Goal: Task Accomplishment & Management: Complete application form

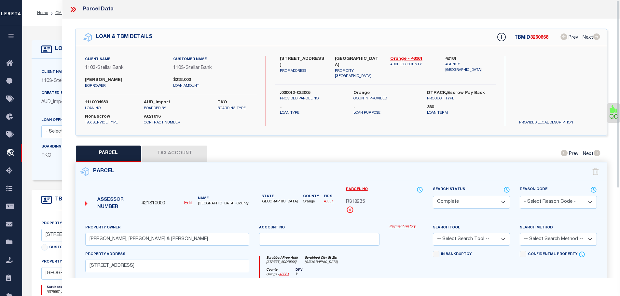
select select "CP"
select select "11167"
select select "NonEscrow"
click at [352, 199] on span "R318235" at bounding box center [355, 202] width 19 height 7
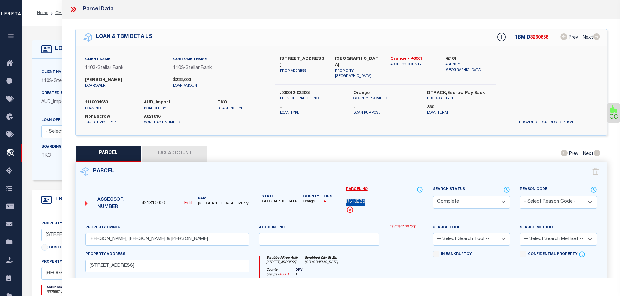
copy span "R318235"
click at [167, 153] on button "Tax Account" at bounding box center [174, 154] width 65 height 16
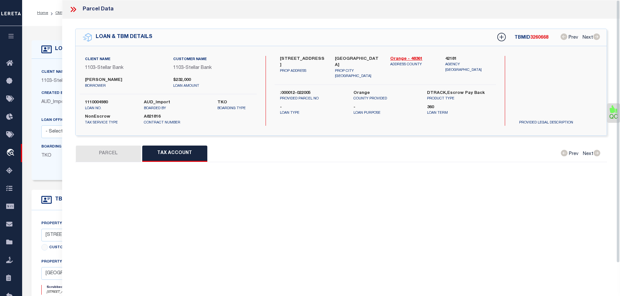
select select "100"
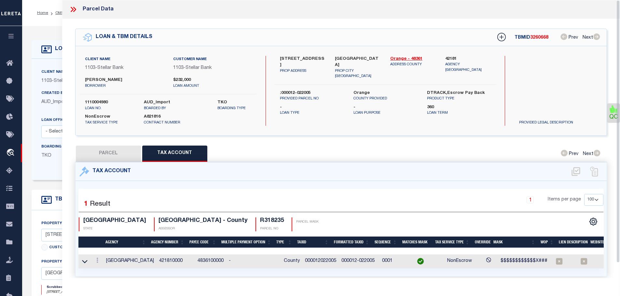
click at [74, 7] on icon at bounding box center [73, 9] width 8 height 8
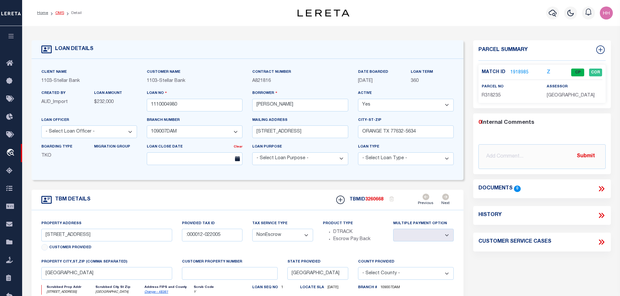
click at [55, 13] on link "OMS" at bounding box center [59, 13] width 9 height 4
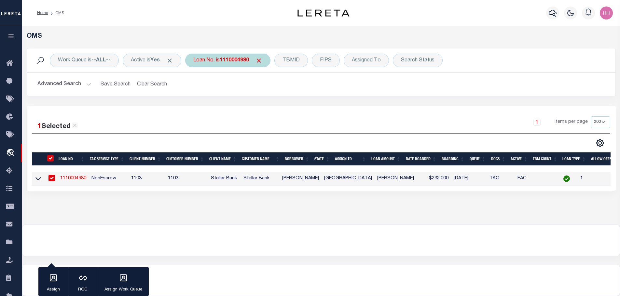
click at [241, 63] on div "Loan No. is 1110004980" at bounding box center [227, 61] width 85 height 14
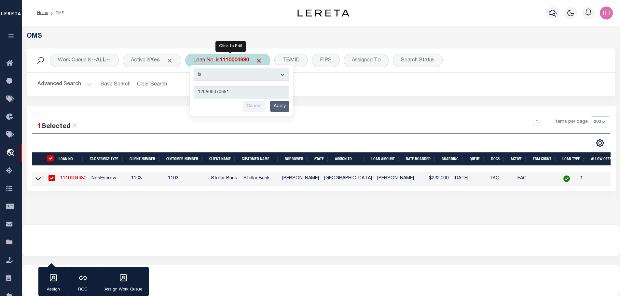
click at [287, 108] on input "Apply" at bounding box center [279, 106] width 19 height 11
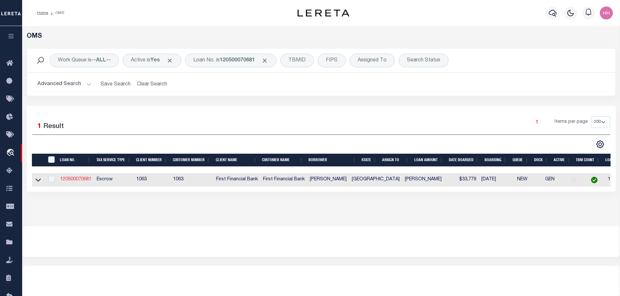
click at [77, 179] on link "120500070681" at bounding box center [75, 179] width 31 height 5
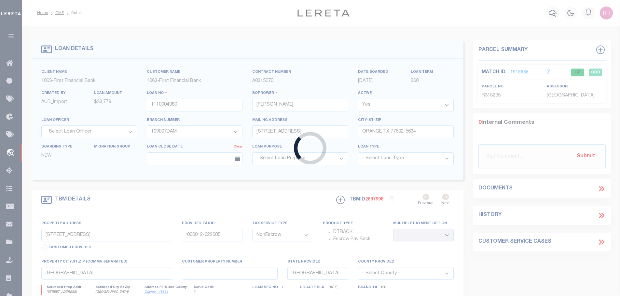
type input "120500070681"
type input "[PERSON_NAME]"
select select
select select "100"
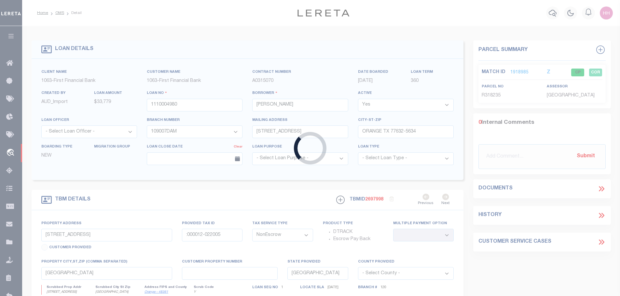
select select "Escrow"
type input "[STREET_ADDRESS][PERSON_NAME]"
select select
type input "[GEOGRAPHIC_DATA] 776306817"
select select
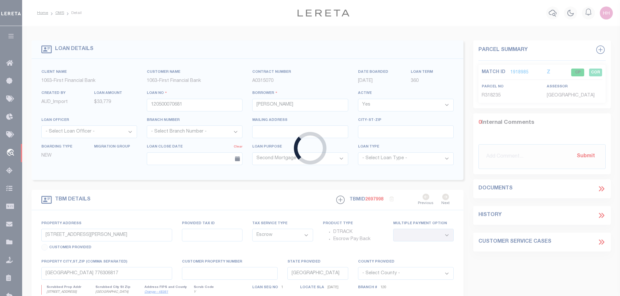
select select "826"
select select "544"
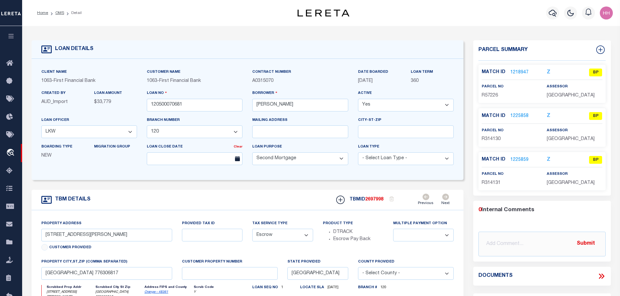
click at [519, 72] on link "1218947" at bounding box center [519, 72] width 18 height 7
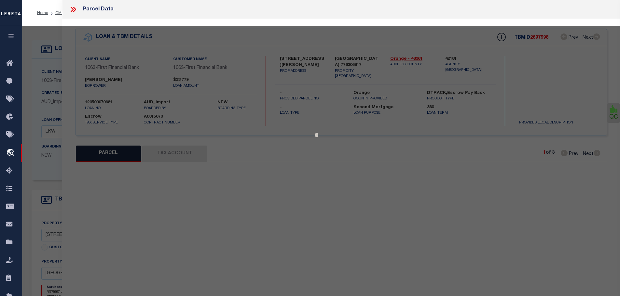
select select "AS"
checkbox input "false"
select select "BP"
type input "[PERSON_NAME] & [PERSON_NAME]"
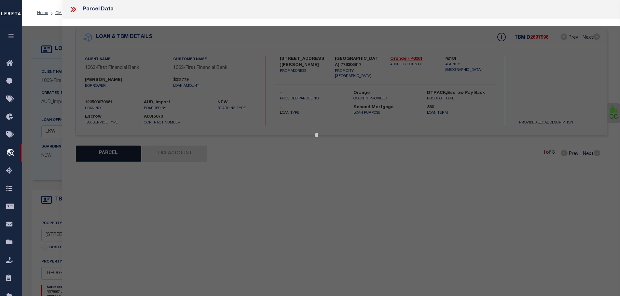
select select
type input "2415 [PERSON_NAME]"
type input "Orange [GEOGRAPHIC_DATA]"
type textarea "[GEOGRAPHIC_DATA], BLOCK PT OF 52, ACRES 0.97"
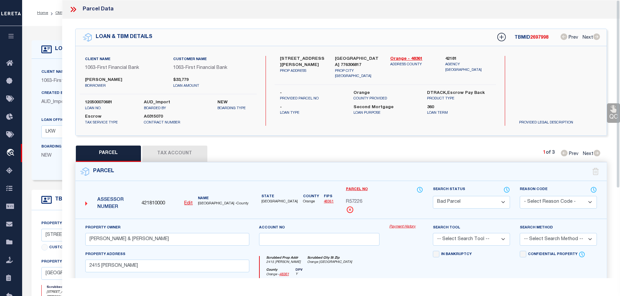
click at [184, 149] on button "Tax Account" at bounding box center [174, 154] width 65 height 16
select select "100"
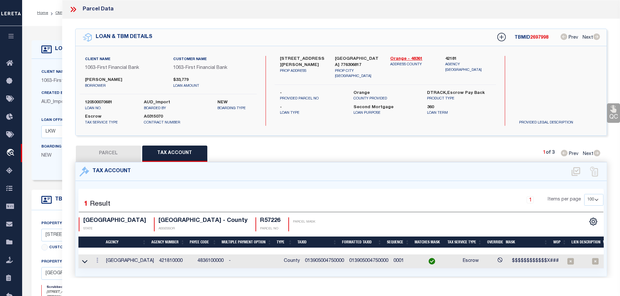
click at [74, 5] on icon at bounding box center [73, 9] width 8 height 8
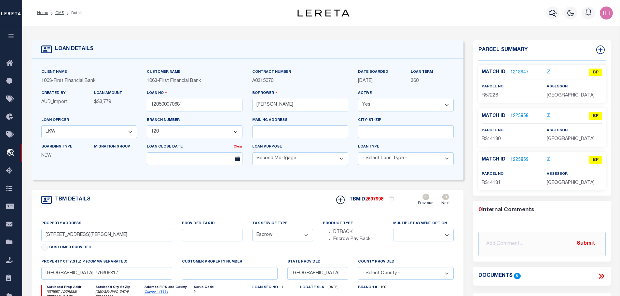
click at [517, 117] on link "1225858" at bounding box center [519, 116] width 18 height 7
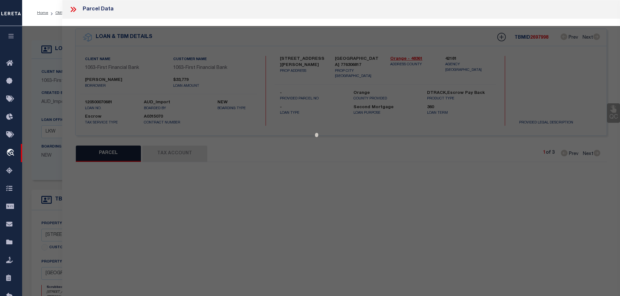
select select "AS"
checkbox input "false"
select select "BP"
type input "[PERSON_NAME]"
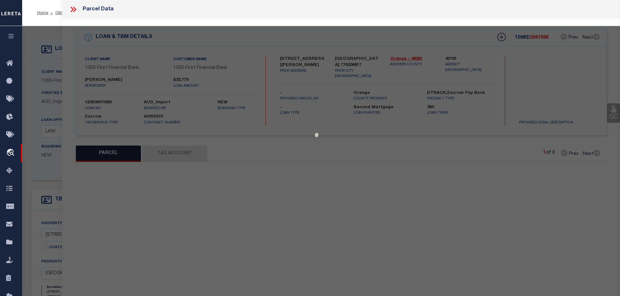
select select
type input "2415 [PERSON_NAME]"
checkbox input "false"
type input "ORANGE [GEOGRAPHIC_DATA]"
type textarea "[GEOGRAPHIC_DATA], BLOCK PT OF 52, ACRES 0.97"
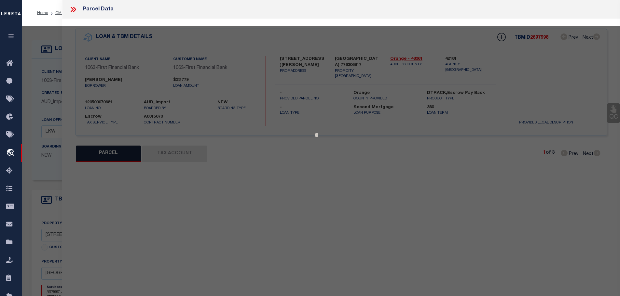
type textarea "Tax ID Special Project"
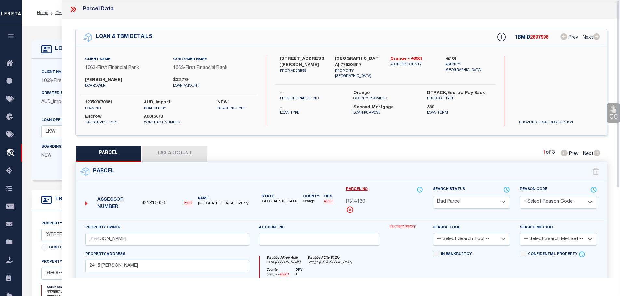
click at [174, 149] on button "Tax Account" at bounding box center [174, 154] width 65 height 16
select select "100"
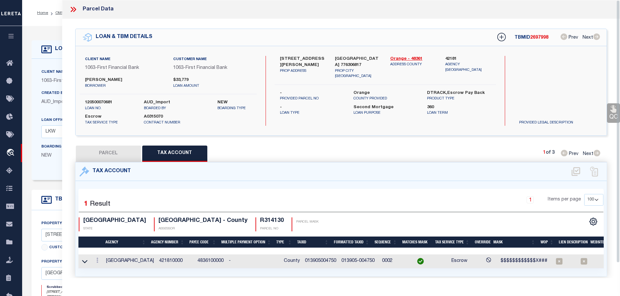
click at [74, 7] on icon at bounding box center [73, 9] width 8 height 8
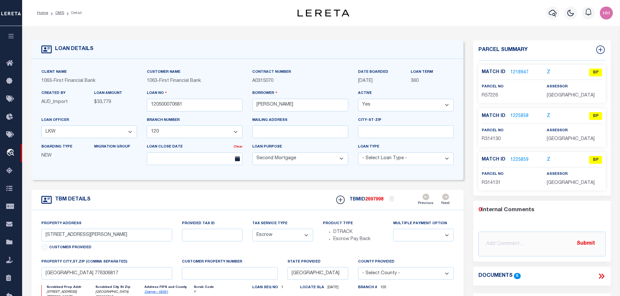
click at [521, 159] on link "1225859" at bounding box center [519, 160] width 18 height 7
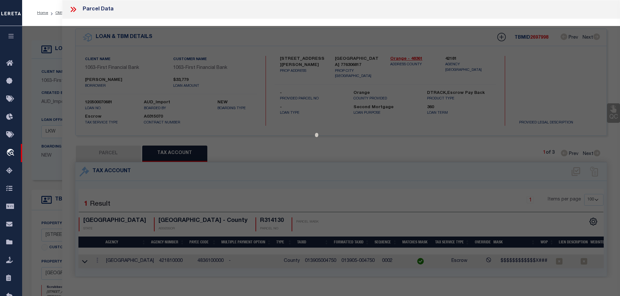
select select "AS"
checkbox input "false"
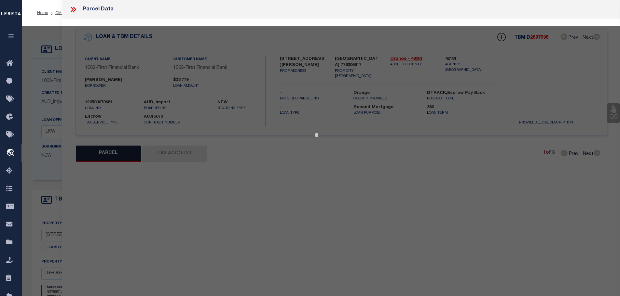
select select "BP"
type input "[PERSON_NAME]"
select select
type input "2415 [PERSON_NAME]"
checkbox input "false"
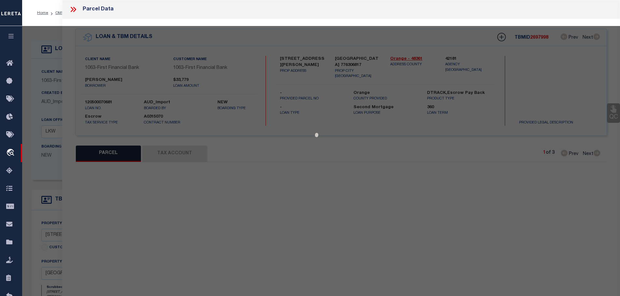
type input "ORANGE [GEOGRAPHIC_DATA]"
type textarea "[GEOGRAPHIC_DATA], BLOCK PT OF 52, ACRES 0.97"
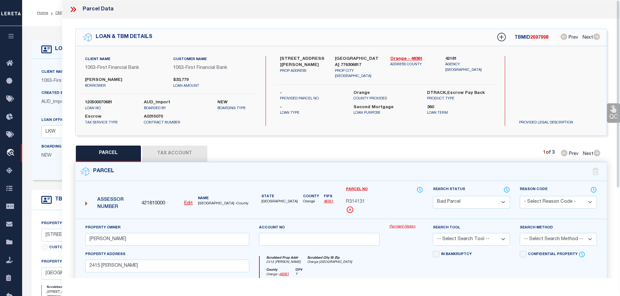
click at [167, 147] on button "Tax Account" at bounding box center [174, 154] width 65 height 16
select select "100"
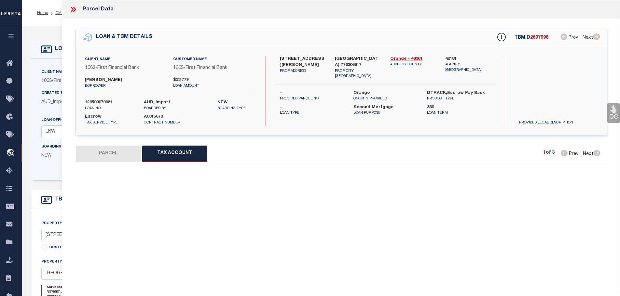
select select "100"
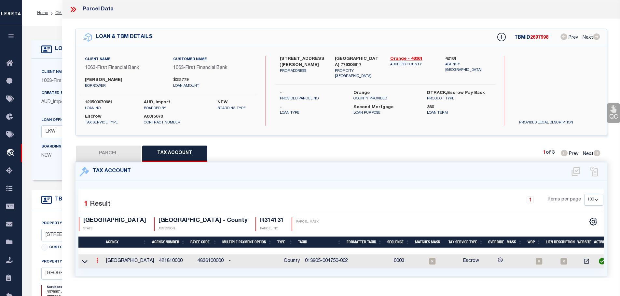
click at [97, 259] on link at bounding box center [97, 261] width 7 height 5
click at [103, 267] on body "Home OMS Detail" at bounding box center [310, 250] width 620 height 500
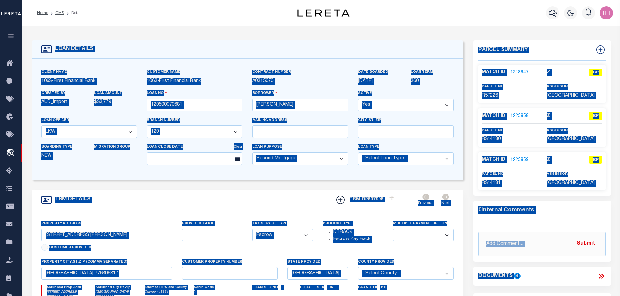
click at [522, 160] on link "1225859" at bounding box center [519, 160] width 18 height 7
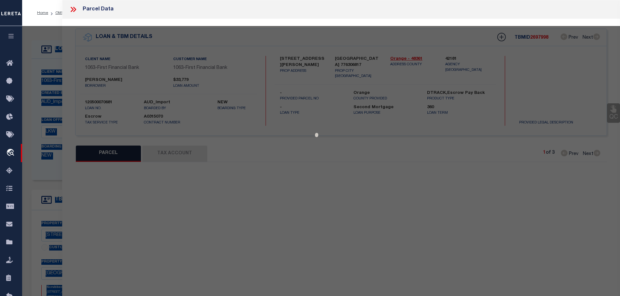
select select "AS"
checkbox input "false"
select select "BP"
type input "[PERSON_NAME]"
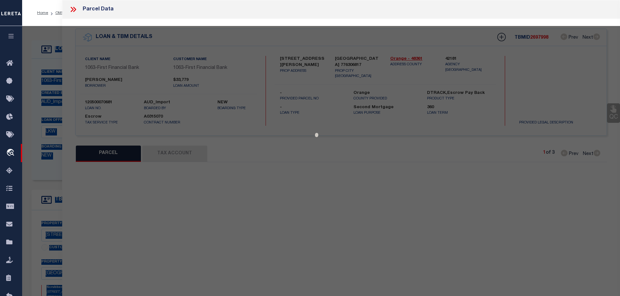
select select
type input "2415 [PERSON_NAME]"
checkbox input "false"
type input "ORANGE [GEOGRAPHIC_DATA]"
type textarea "[GEOGRAPHIC_DATA], BLOCK PT OF 52, ACRES 0.97"
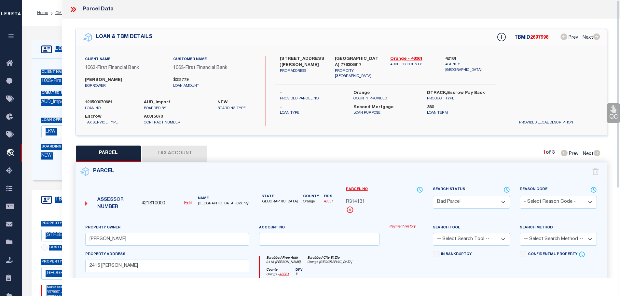
click at [176, 152] on button "Tax Account" at bounding box center [174, 154] width 65 height 16
select select "100"
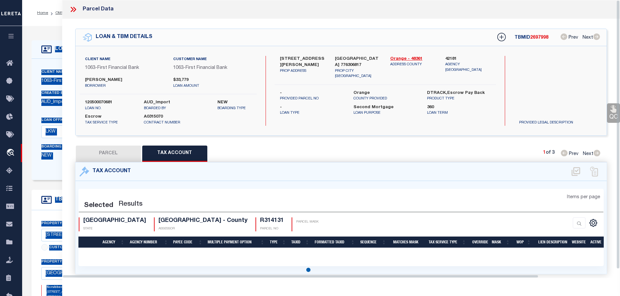
select select "100"
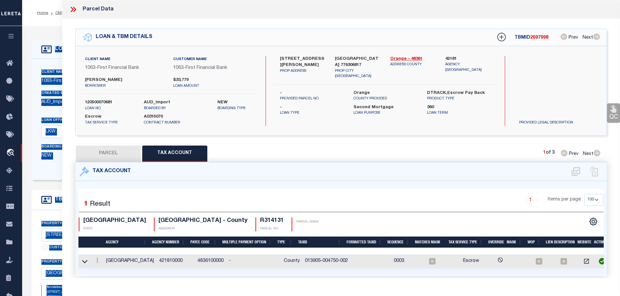
click at [312, 196] on div "1 Items per page 10 25 50 100" at bounding box center [407, 202] width 391 height 17
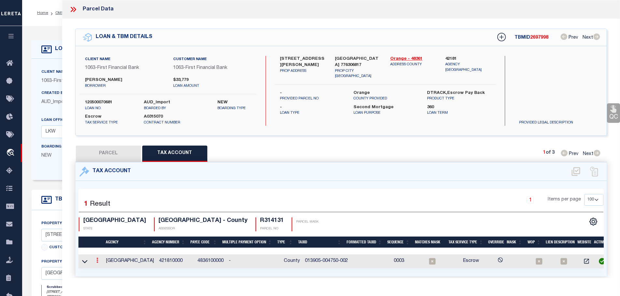
click at [98, 260] on icon at bounding box center [97, 260] width 2 height 5
click at [106, 269] on icon "" at bounding box center [104, 270] width 5 height 5
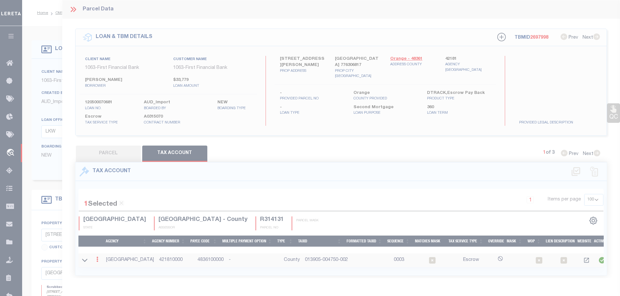
type input "013905-004750-002"
type textarea "$$$$$$$$$$$$X### $$$$#"
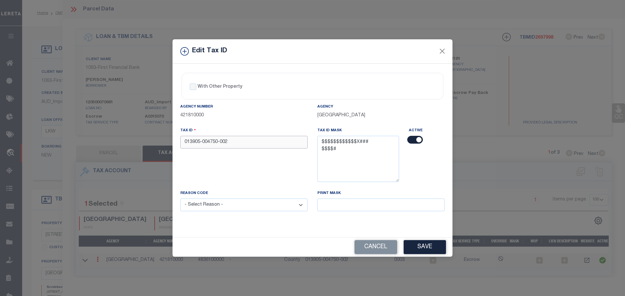
click at [220, 143] on input "013905-004750-002" at bounding box center [243, 142] width 127 height 13
type input "013905004750002"
click at [220, 201] on select "- Select Reason - 099 - Other (Provide additional detail) ACT - Agency Changed …" at bounding box center [243, 205] width 127 height 13
select select "ACT"
click at [180, 199] on select "- Select Reason - 099 - Other (Provide additional detail) ACT - Agency Changed …" at bounding box center [243, 205] width 127 height 13
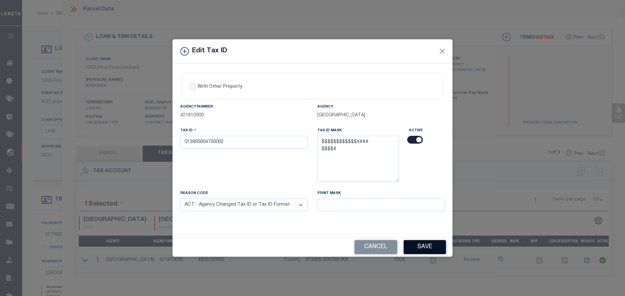
click at [424, 248] on button "Save" at bounding box center [425, 248] width 42 height 14
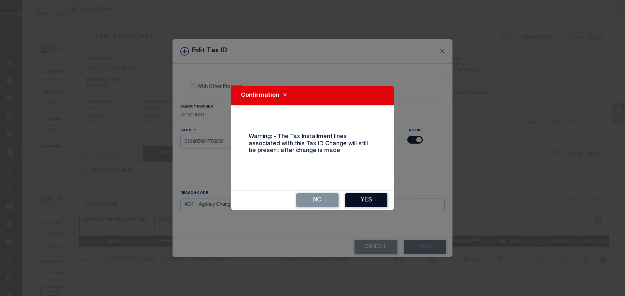
click at [358, 199] on button "Yes" at bounding box center [366, 201] width 42 height 14
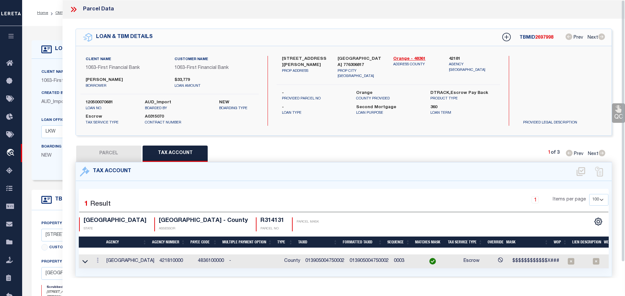
select select
click at [74, 9] on icon at bounding box center [73, 9] width 8 height 8
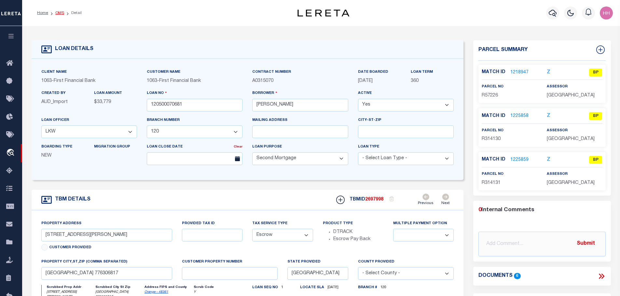
click at [60, 12] on link "OMS" at bounding box center [59, 13] width 9 height 4
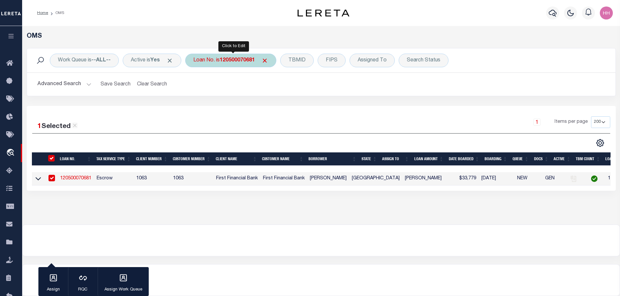
click at [242, 62] on b "120500070681" at bounding box center [237, 60] width 35 height 5
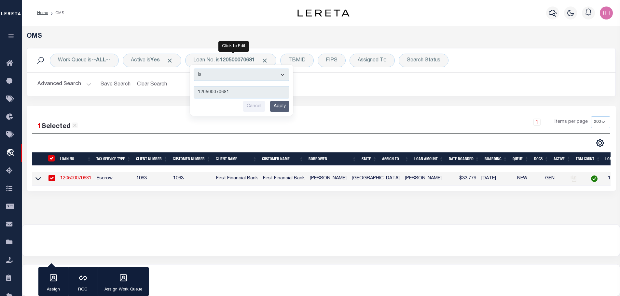
click at [284, 104] on input "Apply" at bounding box center [279, 106] width 19 height 11
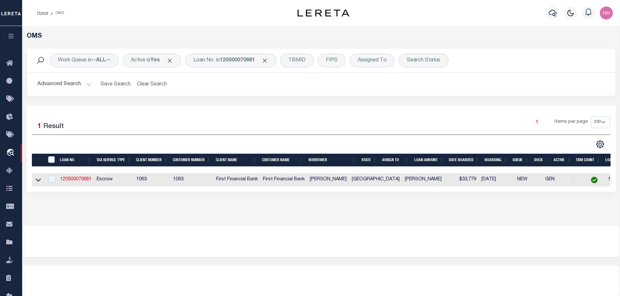
click at [74, 177] on link "120500070681" at bounding box center [75, 179] width 31 height 5
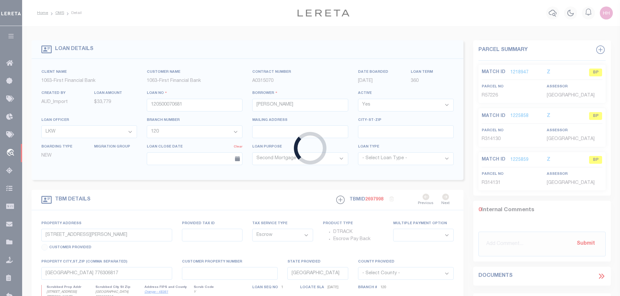
select select
select select "826"
select select "544"
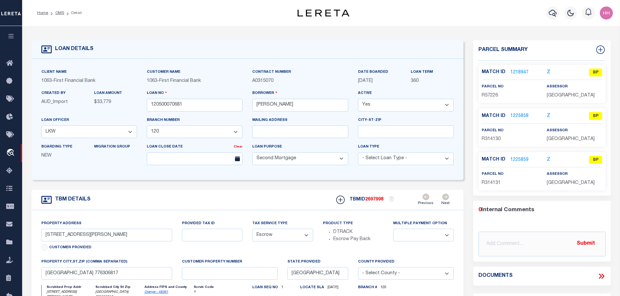
click at [518, 114] on link "1225858" at bounding box center [519, 116] width 18 height 7
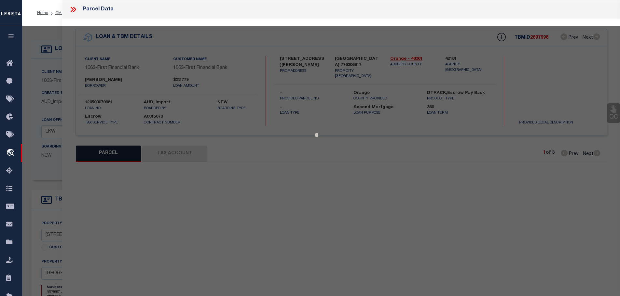
select select "AS"
checkbox input "false"
select select "BP"
type input "[PERSON_NAME]"
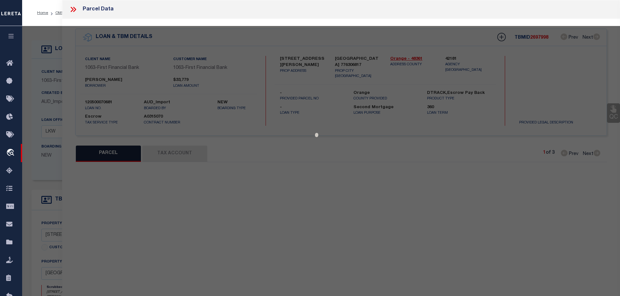
select select
type input "2415 [PERSON_NAME]"
checkbox input "false"
type input "ORANGE [GEOGRAPHIC_DATA]"
type textarea "[GEOGRAPHIC_DATA], BLOCK PT OF 52, ACRES 0.97"
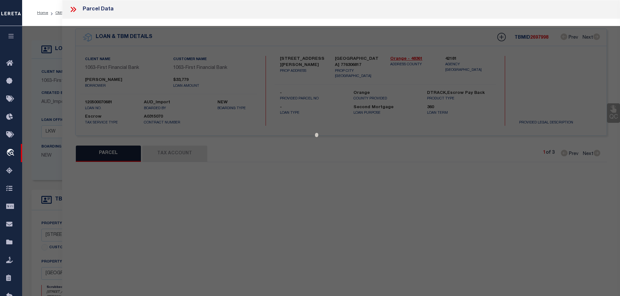
type textarea "Tax ID Special Project"
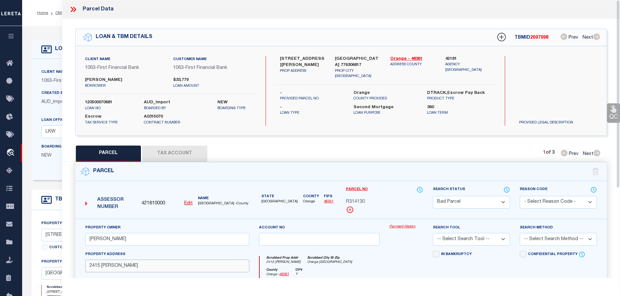
click at [135, 263] on input "2415 [PERSON_NAME]" at bounding box center [167, 266] width 164 height 13
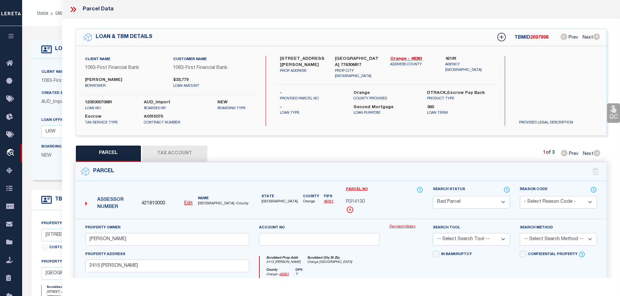
click at [180, 148] on button "Tax Account" at bounding box center [174, 154] width 65 height 16
select select "100"
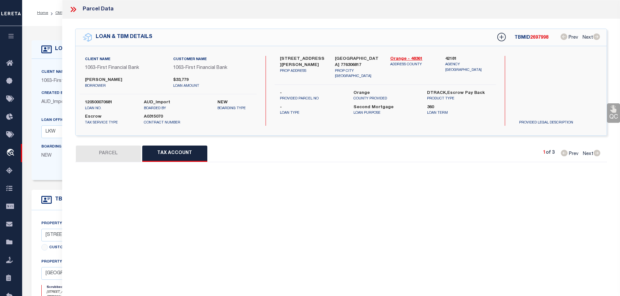
select select "100"
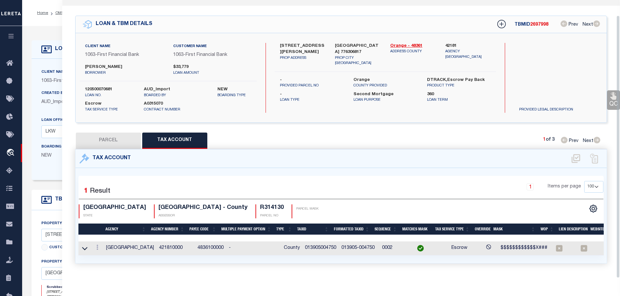
scroll to position [16, 0]
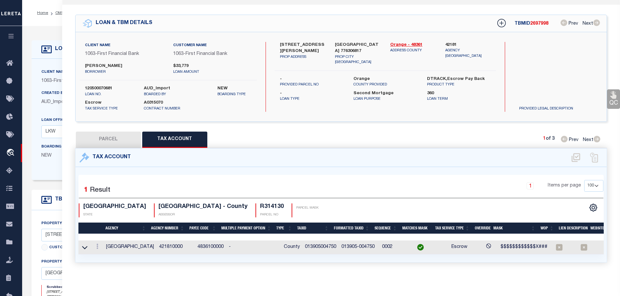
click at [98, 244] on icon at bounding box center [97, 246] width 2 height 5
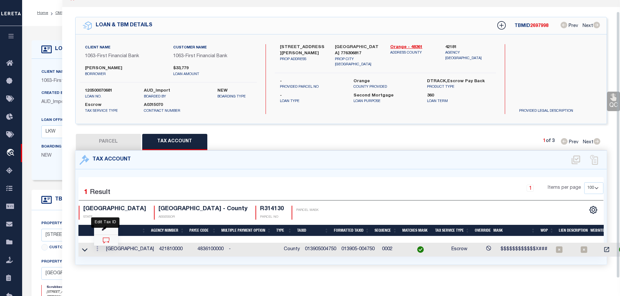
click at [105, 227] on icon "" at bounding box center [104, 229] width 5 height 5
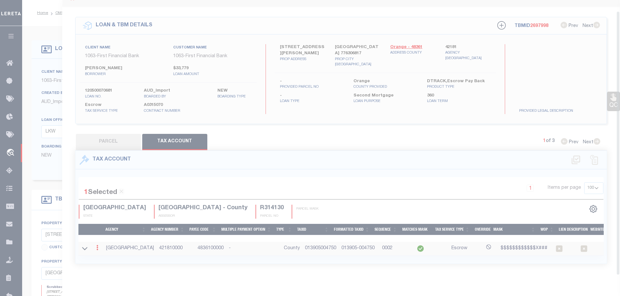
type input "013905004750"
type textarea "$$$$$$$$$$$$X###"
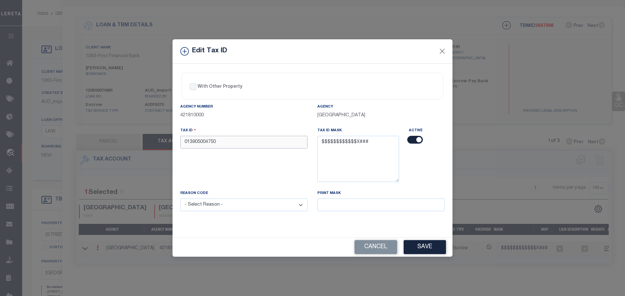
click at [259, 140] on input "013905004750" at bounding box center [243, 142] width 127 height 13
paste input "-004750-001"
click at [221, 141] on input "013905-004750-001" at bounding box center [243, 142] width 127 height 13
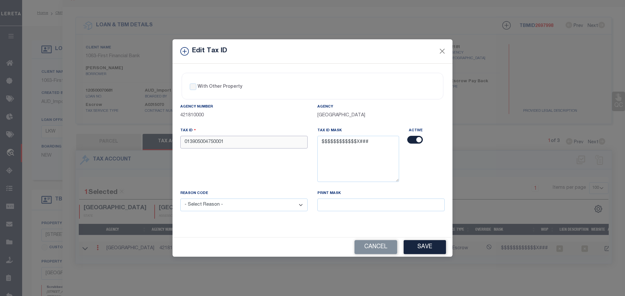
type input "013905004750001"
click at [234, 204] on select "- Select Reason - 099 - Other (Provide additional detail) ACT - Agency Changed …" at bounding box center [243, 205] width 127 height 13
select select "ACT"
click at [180, 199] on select "- Select Reason - 099 - Other (Provide additional detail) ACT - Agency Changed …" at bounding box center [243, 205] width 127 height 13
click at [424, 249] on button "Save" at bounding box center [425, 248] width 42 height 14
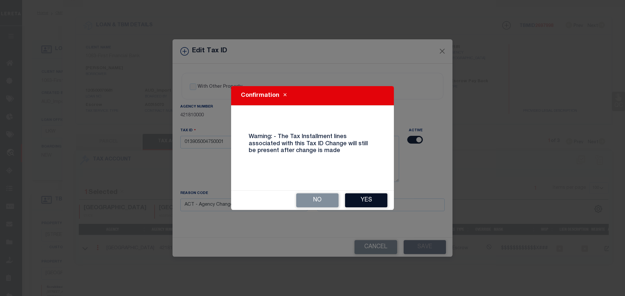
click at [372, 197] on button "Yes" at bounding box center [366, 201] width 42 height 14
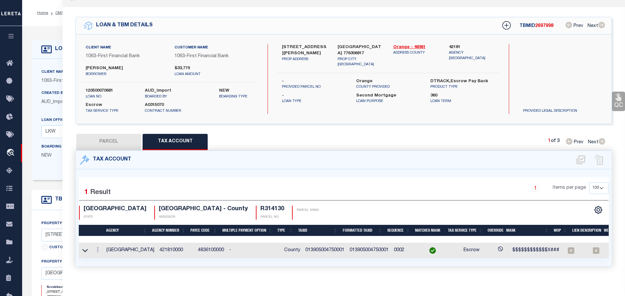
select select
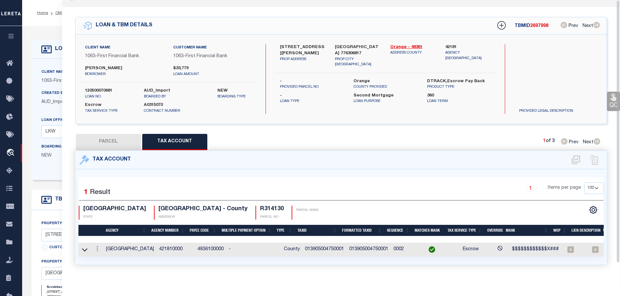
scroll to position [0, 0]
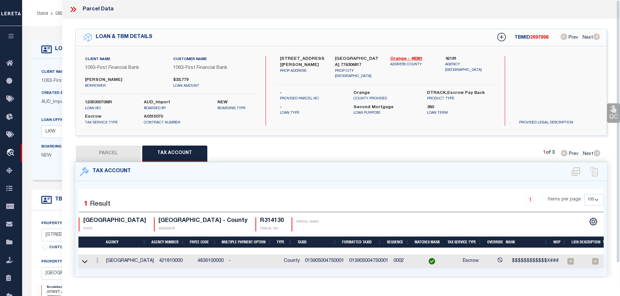
click at [72, 9] on icon at bounding box center [73, 9] width 8 height 8
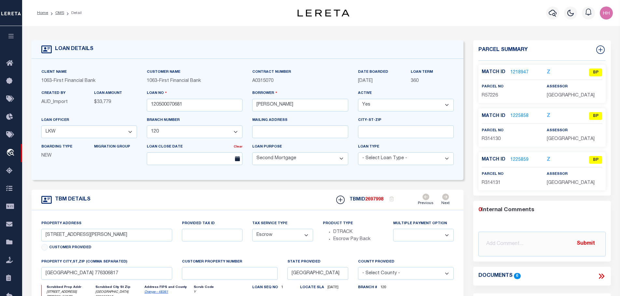
click at [53, 14] on li "OMS" at bounding box center [56, 13] width 16 height 6
click at [55, 13] on link "OMS" at bounding box center [59, 13] width 9 height 4
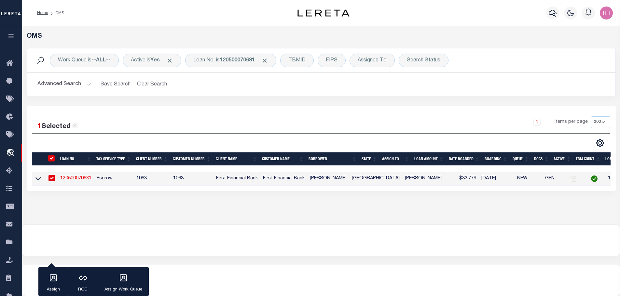
click at [85, 177] on link "120500070681" at bounding box center [75, 178] width 31 height 5
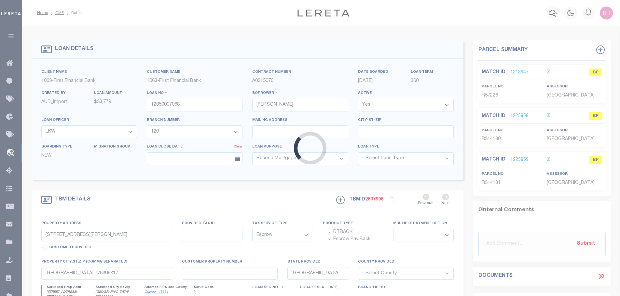
select select
select select "826"
select select "544"
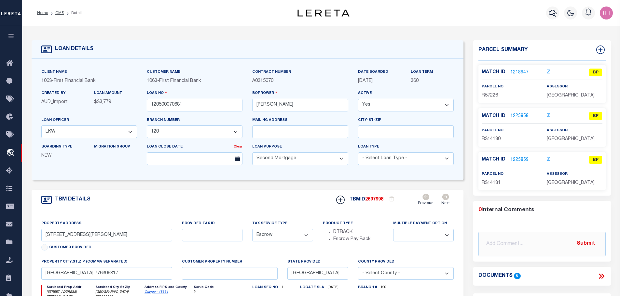
click at [521, 72] on link "1218947" at bounding box center [519, 72] width 18 height 7
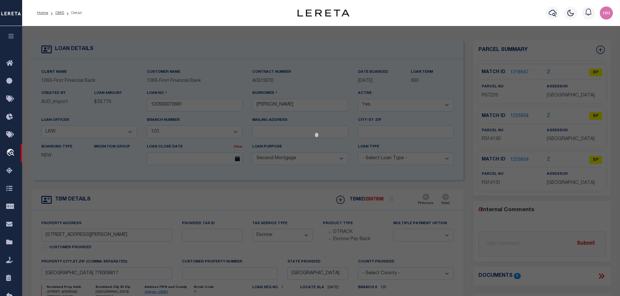
select select "AS"
checkbox input "false"
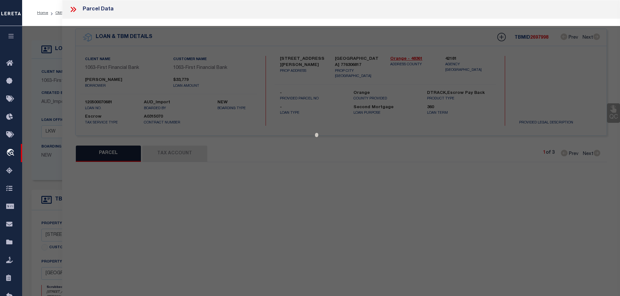
select select "BP"
type input "[PERSON_NAME] & [PERSON_NAME]"
select select
type input "2415 [PERSON_NAME]"
type input "Orange [GEOGRAPHIC_DATA]"
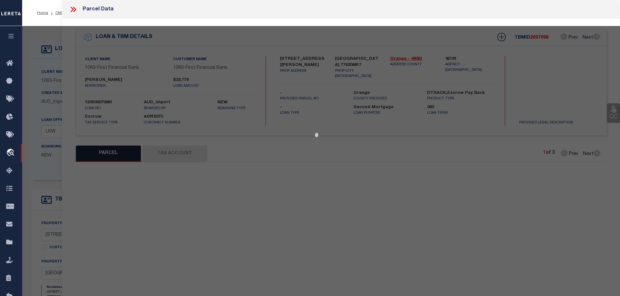
type textarea "[GEOGRAPHIC_DATA], BLOCK PT OF 52, ACRES 0.97"
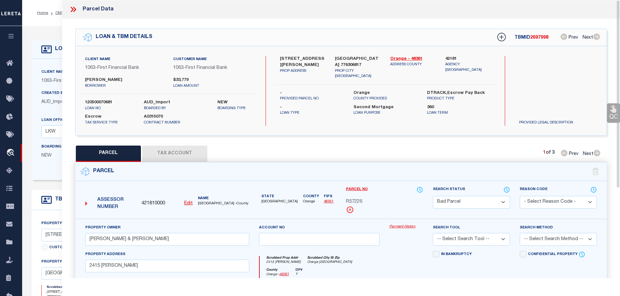
click at [183, 149] on button "Tax Account" at bounding box center [174, 154] width 65 height 16
select select "100"
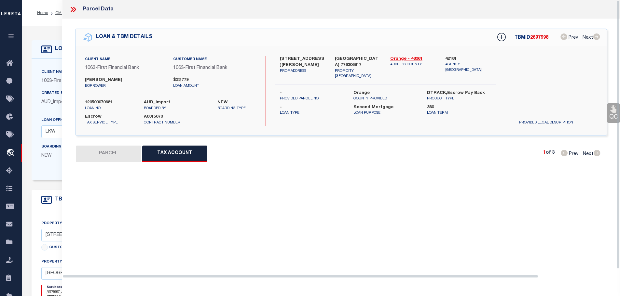
select select "100"
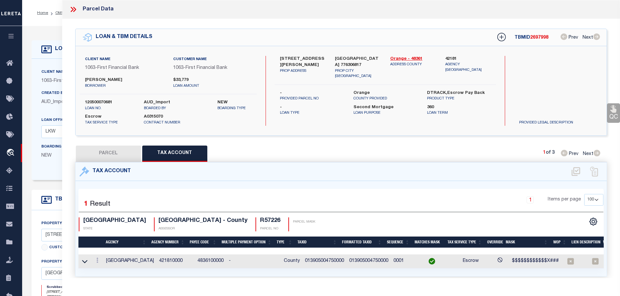
click at [106, 150] on button "PARCEL" at bounding box center [108, 154] width 65 height 16
select select "AS"
checkbox input "false"
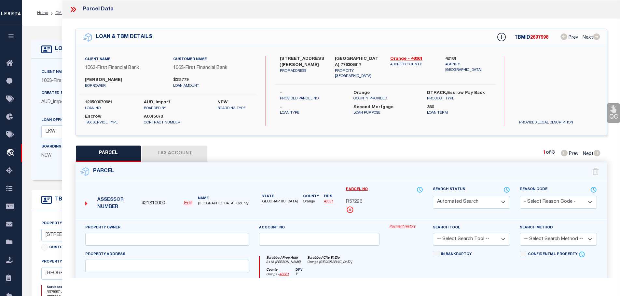
select select "BP"
type input "[PERSON_NAME] & [PERSON_NAME]"
select select
type input "2415 [PERSON_NAME]"
type input "Orange [GEOGRAPHIC_DATA]"
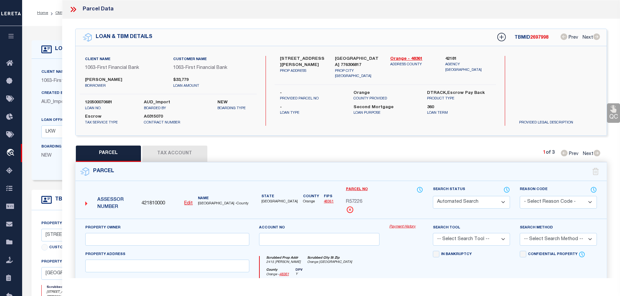
type textarea "[GEOGRAPHIC_DATA], BLOCK PT OF 52, ACRES 0.97"
click at [123, 267] on input "2415 [PERSON_NAME]" at bounding box center [167, 266] width 164 height 13
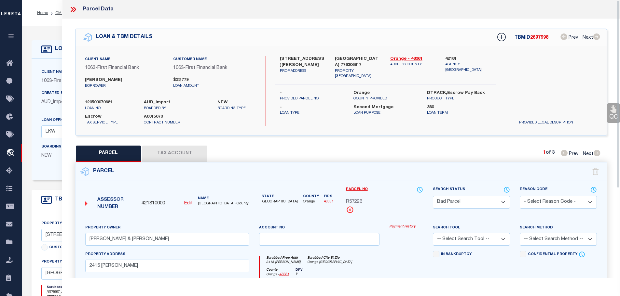
click at [171, 147] on button "Tax Account" at bounding box center [174, 154] width 65 height 16
select select "100"
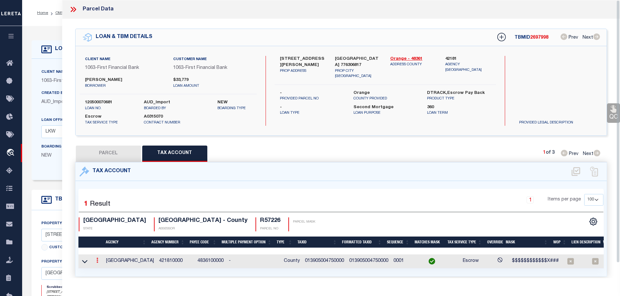
click at [99, 259] on link at bounding box center [97, 261] width 7 height 5
click at [106, 268] on icon "" at bounding box center [104, 270] width 5 height 5
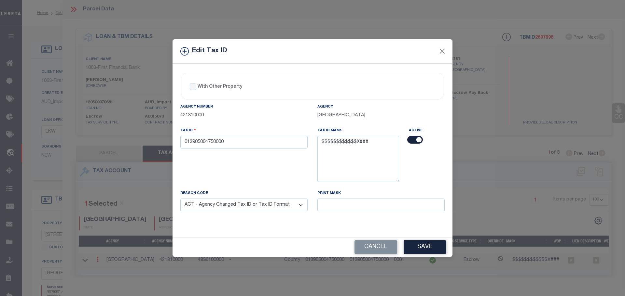
drag, startPoint x: 382, startPoint y: 249, endPoint x: 353, endPoint y: 253, distance: 29.5
click at [382, 249] on button "Cancel" at bounding box center [375, 248] width 43 height 14
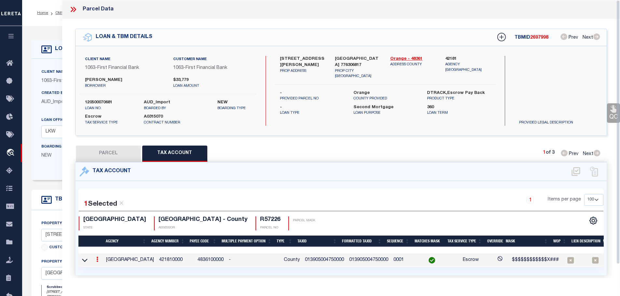
click at [72, 9] on icon at bounding box center [72, 9] width 3 height 5
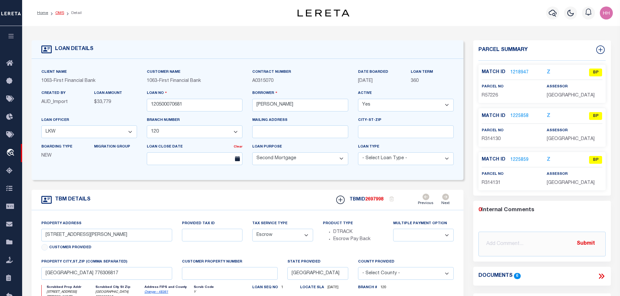
click at [56, 12] on link "OMS" at bounding box center [59, 13] width 9 height 4
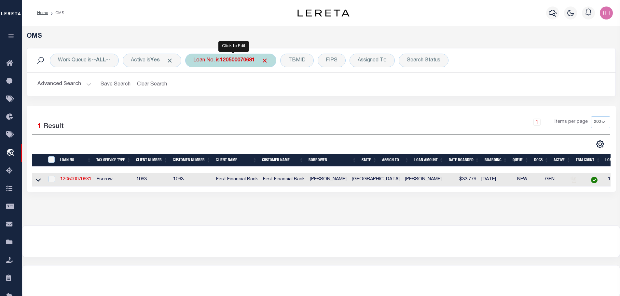
click at [239, 62] on b "120500070681" at bounding box center [237, 60] width 35 height 5
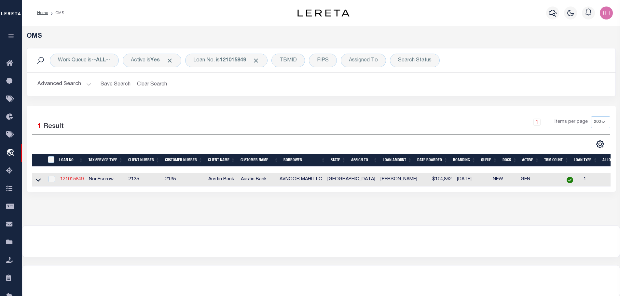
click at [70, 179] on link "121015849" at bounding box center [71, 179] width 23 height 5
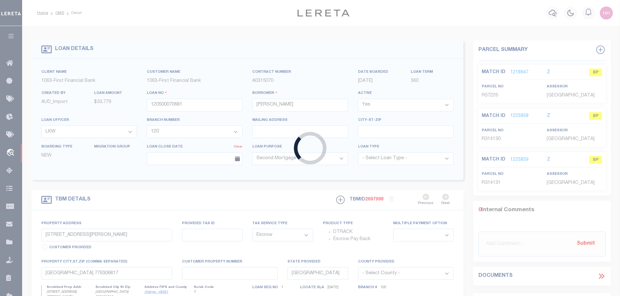
type input "121015849"
type input "AVNOOR MAHI LLC"
select select
type input "[STREET_ADDRESS]"
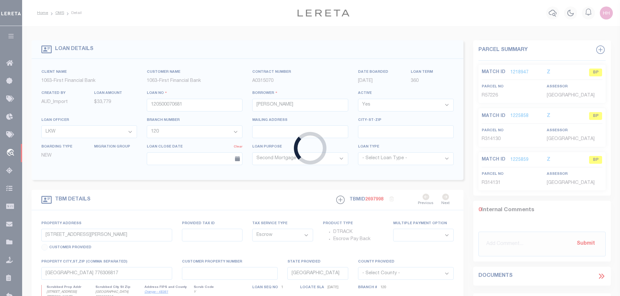
type input "CONROE, [GEOGRAPHIC_DATA] 77385"
select select
select select "NonEscrow"
type input "[STREET_ADDRESS]"
select select
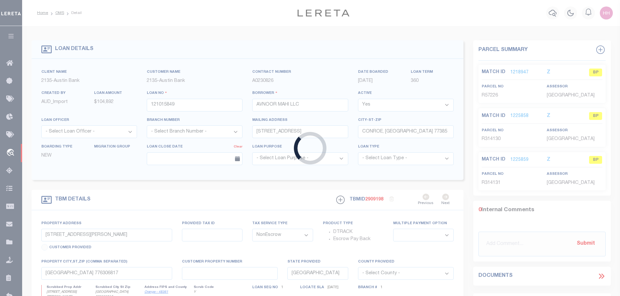
type input "[PERSON_NAME] TX 77351"
select select
type textarea "(CP) DOT 3.131 [PERSON_NAME] SVY A-69"
select select "8110"
select select "2586"
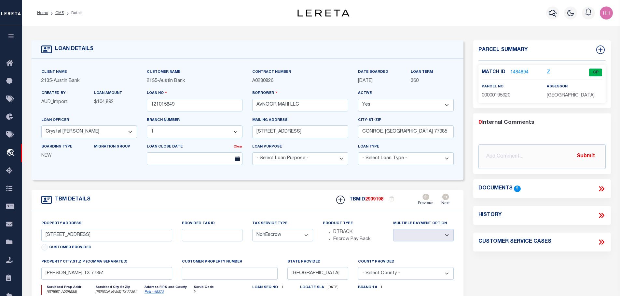
click at [517, 72] on link "1484894" at bounding box center [519, 72] width 18 height 7
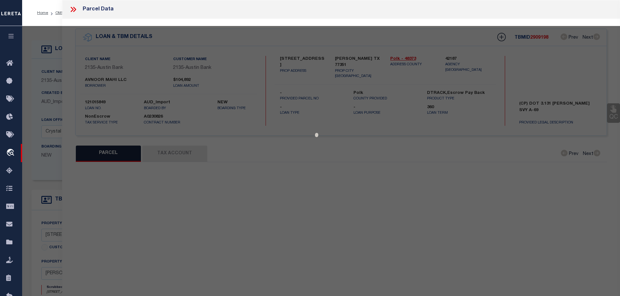
select select "AS"
checkbox input "false"
select select "CP"
type input "AVNOOR MAHI LLC"
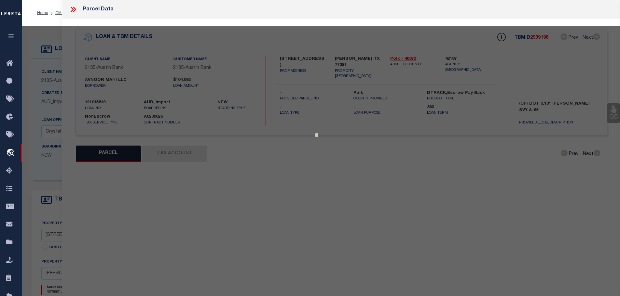
select select
type input "[STREET_ADDRESS]"
checkbox input "false"
type input "[PERSON_NAME] TX 77351"
type textarea "ABST 69 [PERSON_NAME] SURVEY TRACT 58-1,57-A,55-D,56-D,PT 51,51-A,51-B,51A-1, 6…"
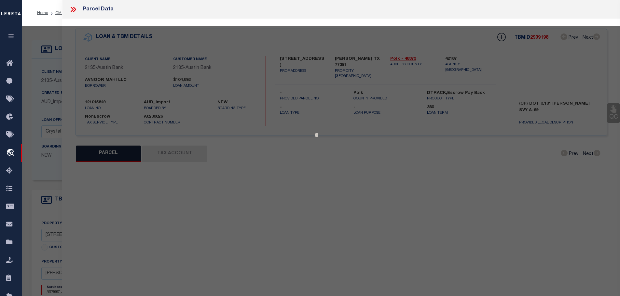
type textarea "Completed based on text legal."
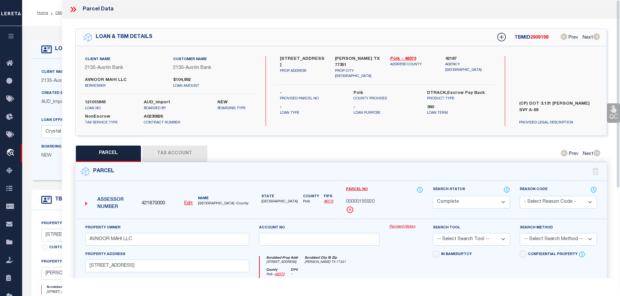
click at [179, 148] on button "Tax Account" at bounding box center [174, 154] width 65 height 16
select select "100"
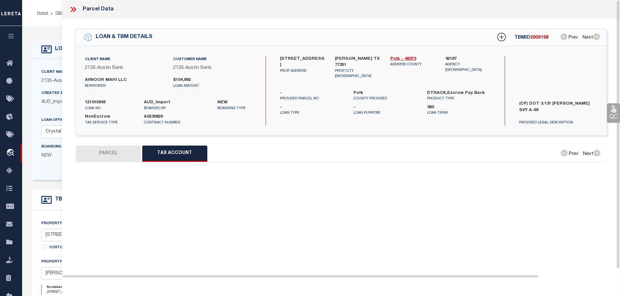
select select "100"
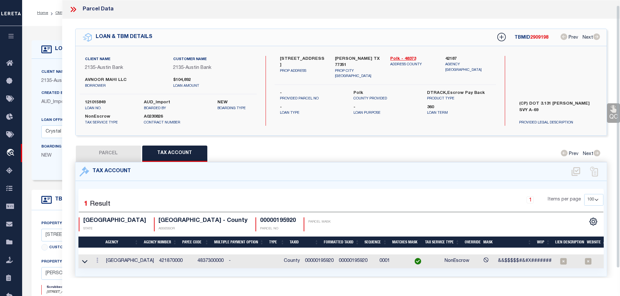
scroll to position [6, 0]
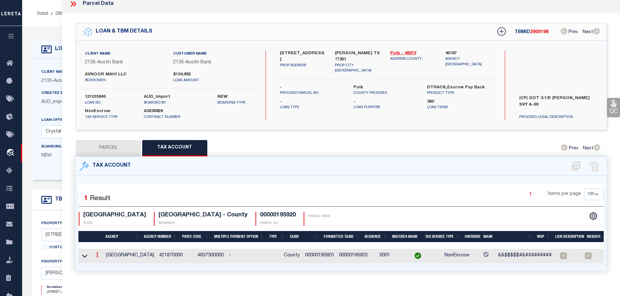
click at [98, 254] on icon at bounding box center [97, 255] width 2 height 5
click at [108, 263] on link at bounding box center [106, 265] width 24 height 11
type input "00000195920"
type textarea "&&$$$$$#&#X#######"
select select
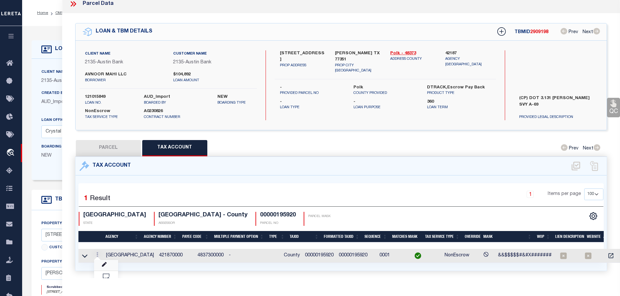
type input "XXXXXXXXXXXXXXXXXX*"
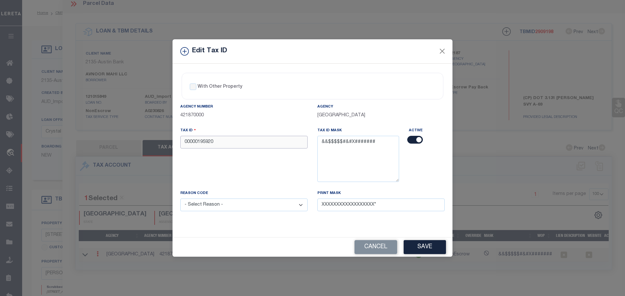
click at [228, 147] on input "00000195920" at bounding box center [243, 142] width 127 height 13
paste input "1006900601"
type input "10069006010"
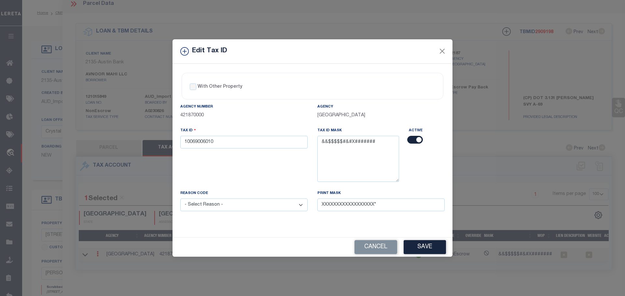
click at [244, 208] on select "- Select Reason - 099 - Other (Provide additional detail) ACT - Agency Changed …" at bounding box center [243, 205] width 127 height 13
select select "ACT"
click at [180, 199] on select "- Select Reason - 099 - Other (Provide additional detail) ACT - Agency Changed …" at bounding box center [243, 205] width 127 height 13
click at [429, 248] on button "Save" at bounding box center [425, 248] width 42 height 14
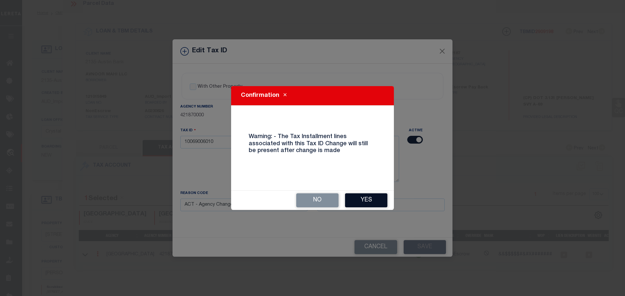
click at [366, 203] on button "Yes" at bounding box center [366, 201] width 42 height 14
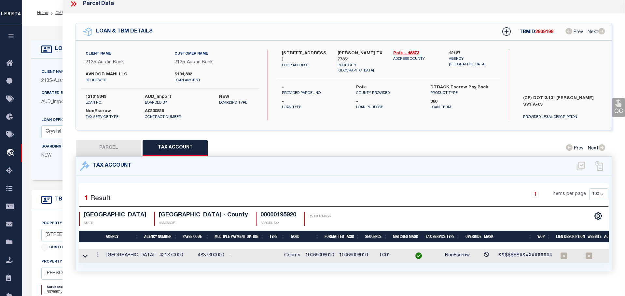
select select
click at [72, 5] on icon at bounding box center [72, 3] width 3 height 5
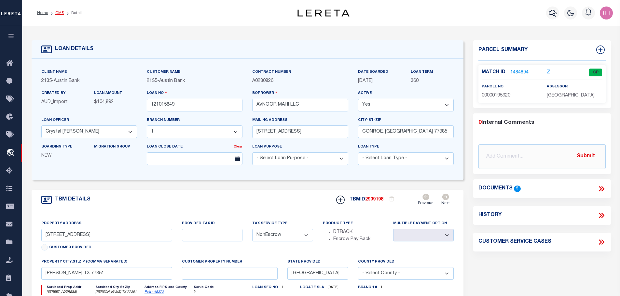
click at [60, 13] on link "OMS" at bounding box center [59, 13] width 9 height 4
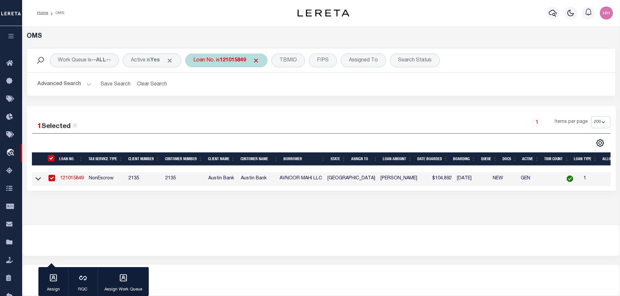
drag, startPoint x: 220, startPoint y: 64, endPoint x: 226, endPoint y: 64, distance: 5.9
click at [222, 62] on div "Loan No. is 121015849" at bounding box center [226, 61] width 82 height 14
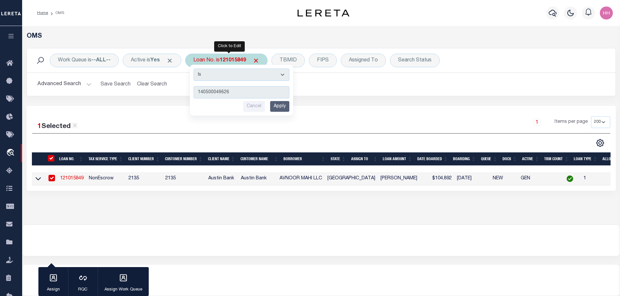
type input "140500049626"
click at [279, 107] on input "Apply" at bounding box center [279, 106] width 19 height 11
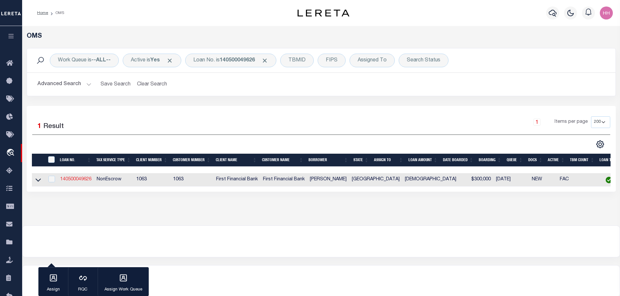
click at [73, 177] on link "140500049626" at bounding box center [75, 179] width 31 height 5
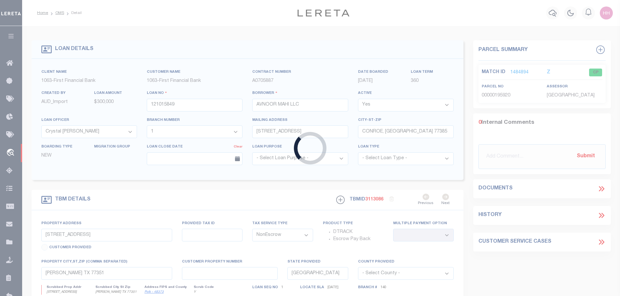
type input "140500049626"
type input "[PERSON_NAME]"
select select
select select "100"
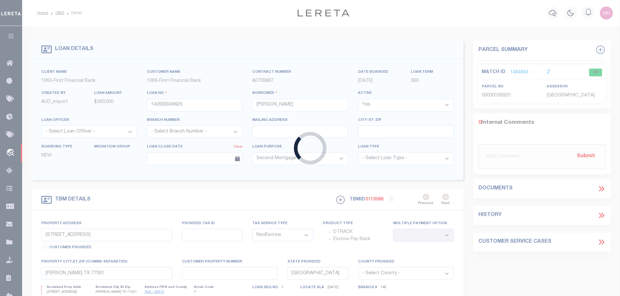
type input "[STREET_ADDRESS]"
select select
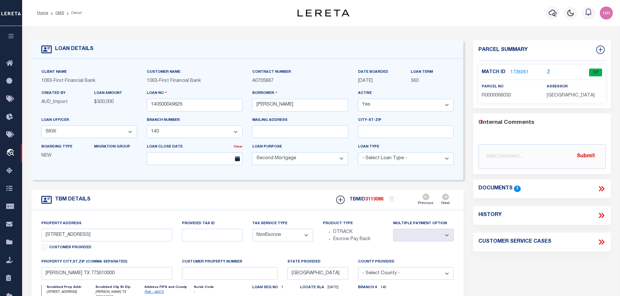
click at [515, 71] on link "1736061" at bounding box center [519, 72] width 18 height 7
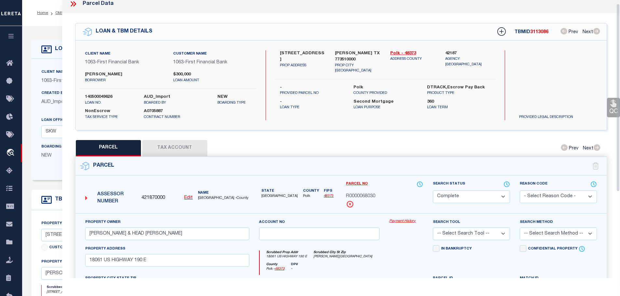
drag, startPoint x: 181, startPoint y: 138, endPoint x: 185, endPoint y: 141, distance: 4.4
click at [181, 140] on button "Tax Account" at bounding box center [174, 148] width 65 height 16
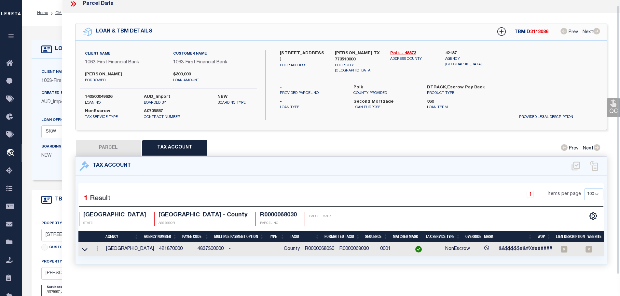
scroll to position [6, 0]
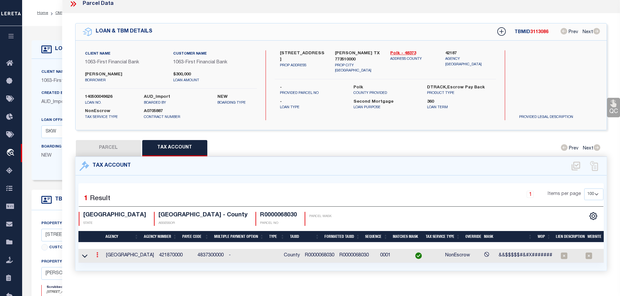
click at [98, 255] on icon at bounding box center [97, 255] width 2 height 5
click at [104, 264] on icon "" at bounding box center [104, 265] width 5 height 5
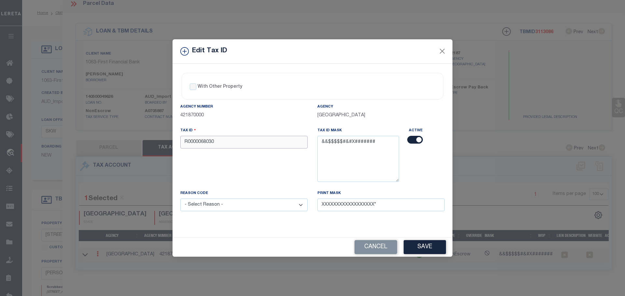
click at [235, 143] on input "R0000068030" at bounding box center [243, 142] width 127 height 13
paste input "1006700540"
click at [204, 210] on select "- Select Reason - 099 - Other (Provide additional detail) ACT - Agency Changed …" at bounding box center [243, 205] width 127 height 13
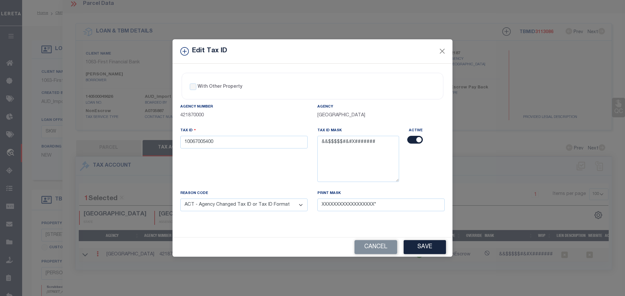
click at [180, 199] on select "- Select Reason - 099 - Other (Provide additional detail) ACT - Agency Changed …" at bounding box center [243, 205] width 127 height 13
click at [426, 248] on button "Save" at bounding box center [425, 248] width 42 height 14
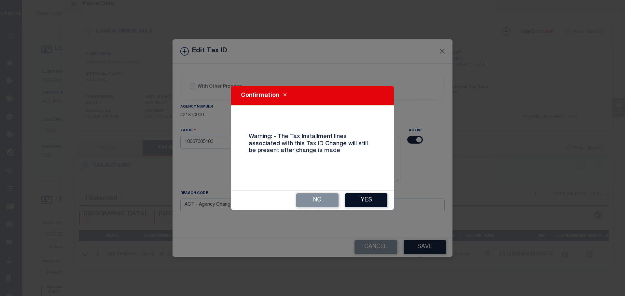
click at [369, 200] on button "Yes" at bounding box center [366, 201] width 42 height 14
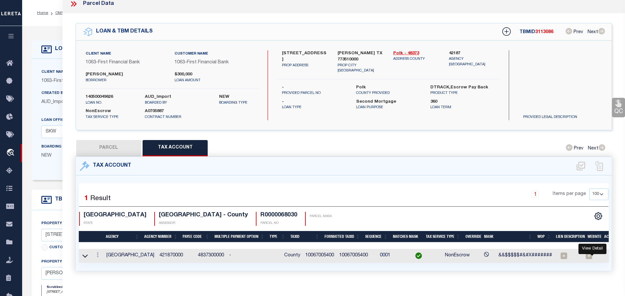
click at [608, 255] on icon at bounding box center [611, 256] width 7 height 7
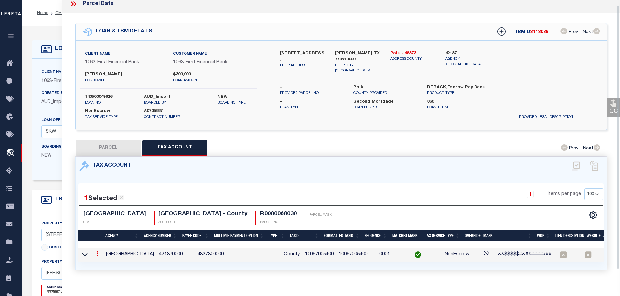
click at [569, 235] on th "Lien Description" at bounding box center [569, 235] width 32 height 11
click at [75, 4] on icon at bounding box center [73, 4] width 8 height 8
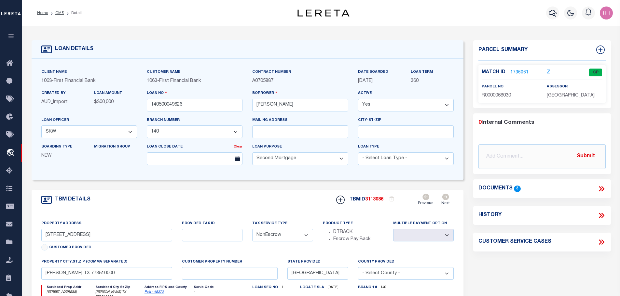
click at [56, 13] on link "OMS" at bounding box center [59, 13] width 9 height 4
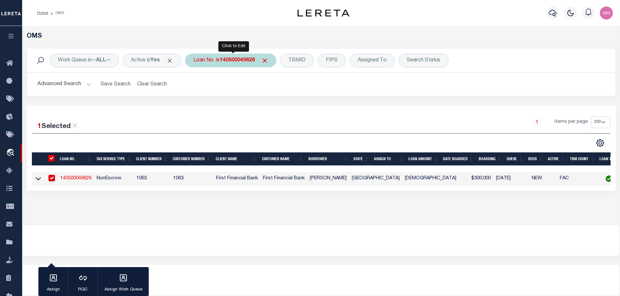
click at [230, 56] on div "Loan No. is 140500049626" at bounding box center [230, 61] width 91 height 14
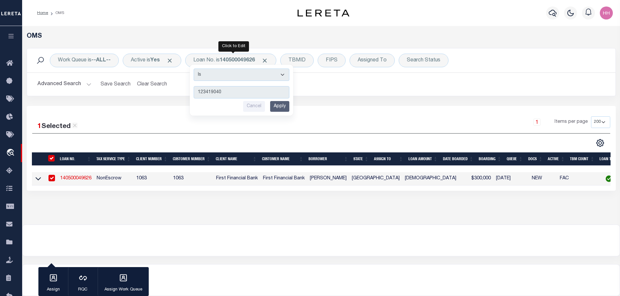
click at [282, 111] on input "Apply" at bounding box center [279, 106] width 19 height 11
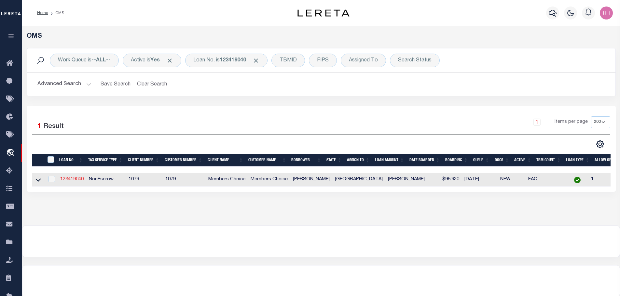
click at [78, 178] on link "123419040" at bounding box center [71, 179] width 23 height 5
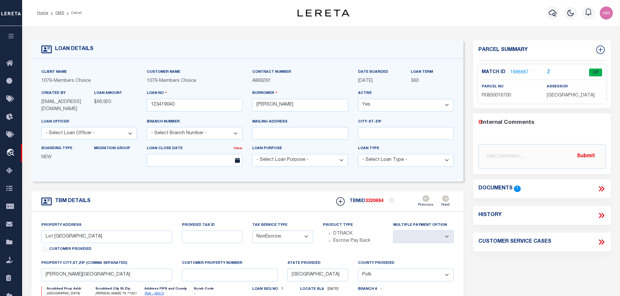
click at [518, 72] on link "1996667" at bounding box center [519, 72] width 18 height 7
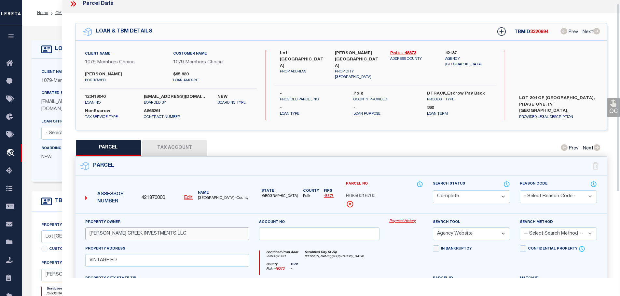
click at [104, 234] on input "[PERSON_NAME] CREEK INVESTMENTS LLC" at bounding box center [167, 234] width 164 height 13
click at [183, 149] on button "Tax Account" at bounding box center [174, 148] width 65 height 16
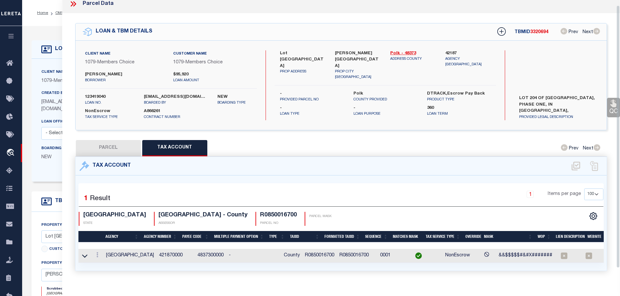
scroll to position [6, 0]
click at [99, 149] on button "PARCEL" at bounding box center [108, 148] width 65 height 16
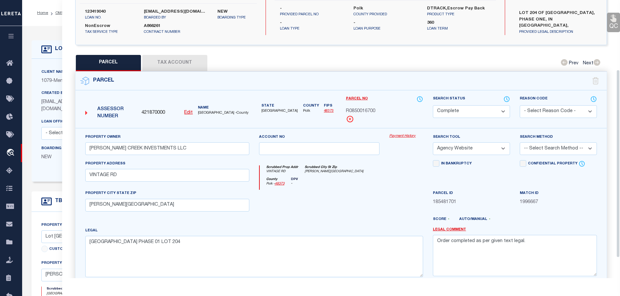
scroll to position [103, 0]
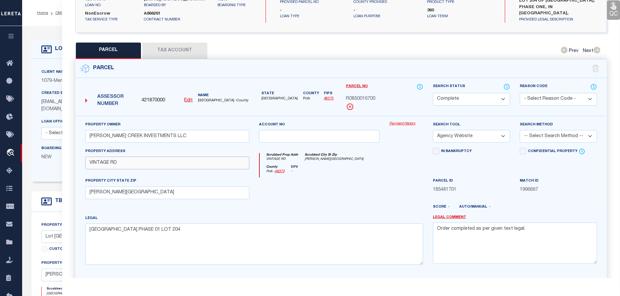
click at [98, 161] on input "VINTAGE RD" at bounding box center [167, 163] width 164 height 13
click at [167, 47] on button "Tax Account" at bounding box center [174, 51] width 65 height 16
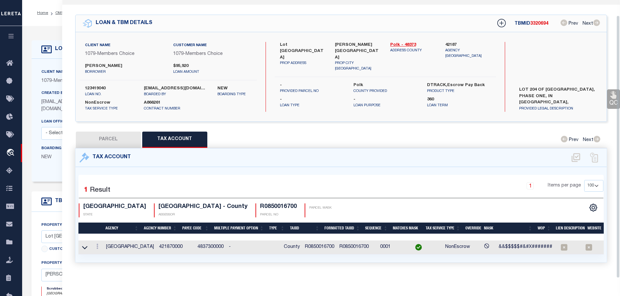
scroll to position [16, 0]
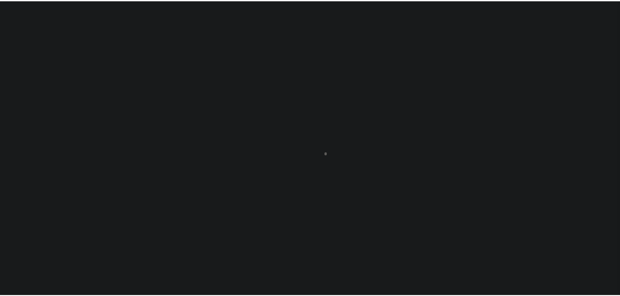
scroll to position [21, 0]
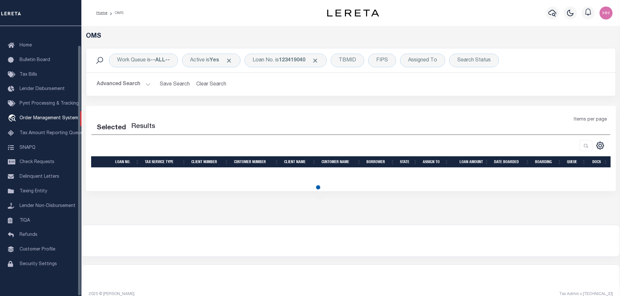
select select "200"
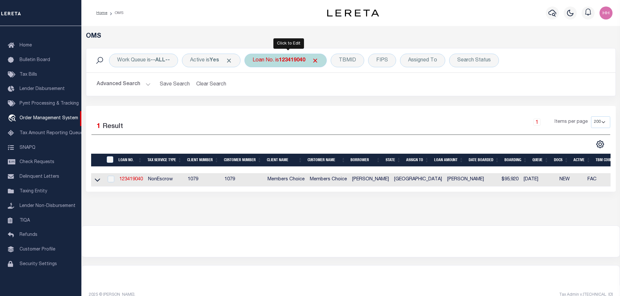
click at [293, 64] on div "Loan No. is 123419040" at bounding box center [285, 61] width 82 height 14
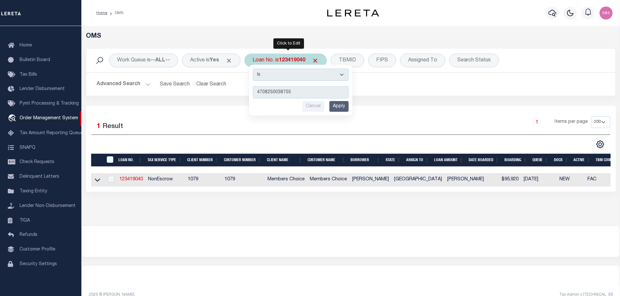
type input "4708250038705"
click at [345, 111] on input "Apply" at bounding box center [338, 106] width 19 height 11
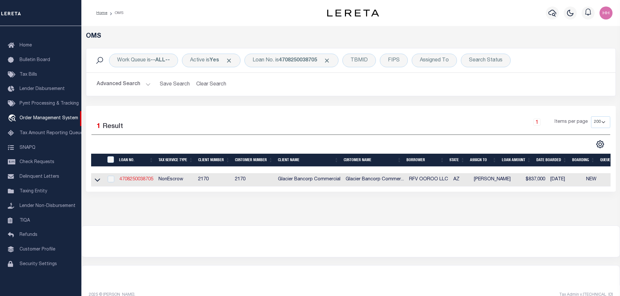
click at [137, 179] on link "4708250038705" at bounding box center [136, 179] width 34 height 5
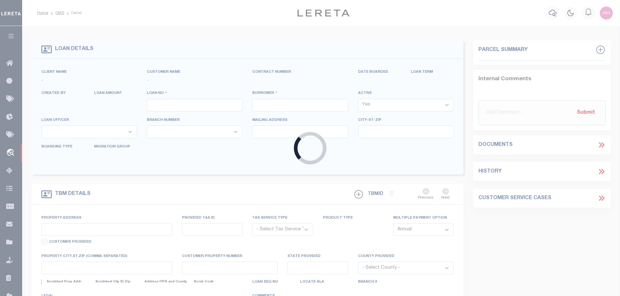
type input "4708250038705"
type input "RFV OOROO LLC"
select select
type input "6298 E GRANT RD STE 100"
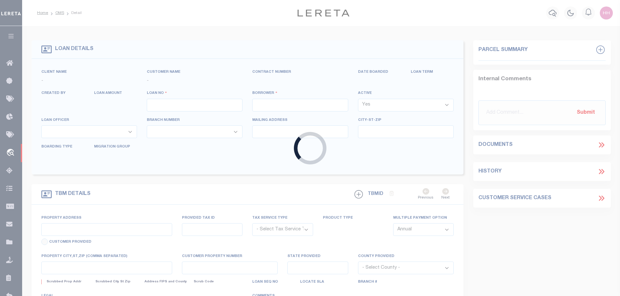
type input "TUCSON AZ 85712-5878"
type input "09/29/2025"
select select "20"
select select "NonEscrow"
type input "765 E WETMORE RD"
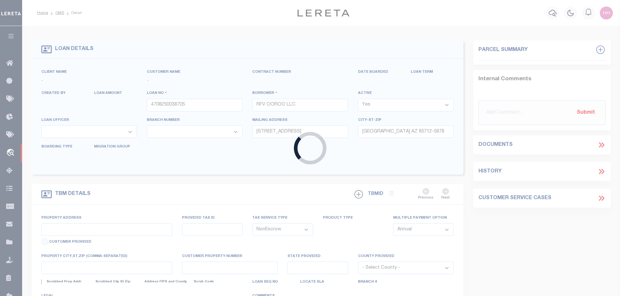
type input "108-19-3210"
select select
type input "TUCSON AZ 85719-7214"
type input "AZ"
type textarea "SEE ATTACHED EXHIBIT A"
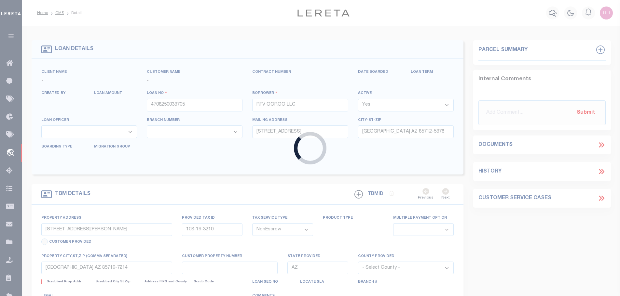
select select "4582"
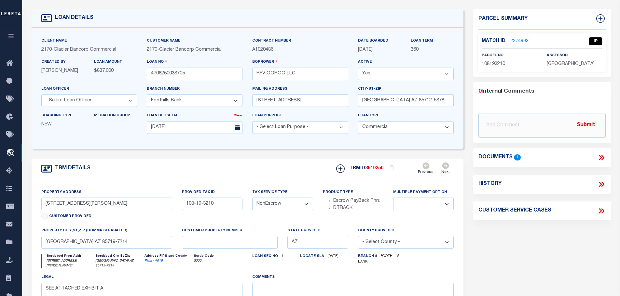
scroll to position [33, 0]
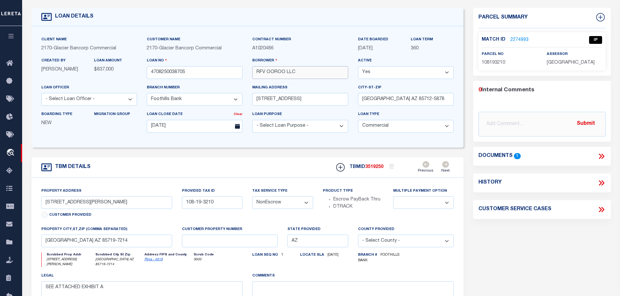
click at [261, 73] on input "RFV OOROO LLC" at bounding box center [300, 72] width 96 height 13
click at [515, 38] on link "2274993" at bounding box center [519, 40] width 18 height 7
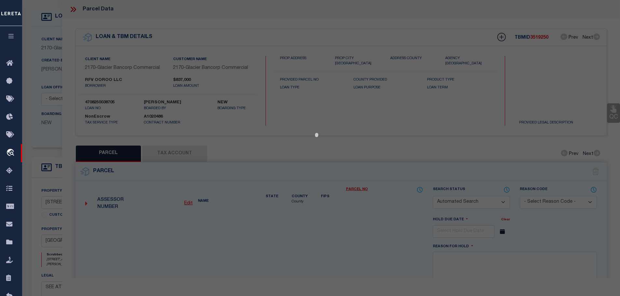
checkbox input "false"
select select "IP"
type input "RFV OOROO LLC"
select select "AGW"
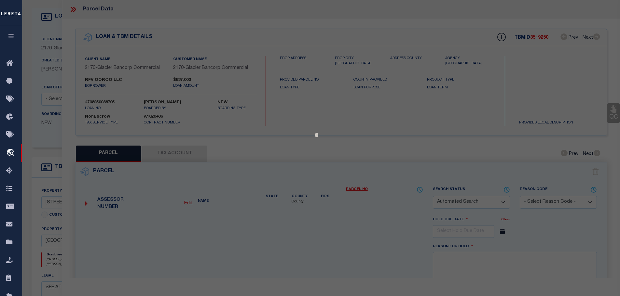
select select "LEG"
type textarea "RIVERFRONT VILLAGE BLOCKS 1-3 SQ20222270731 BLK 3"
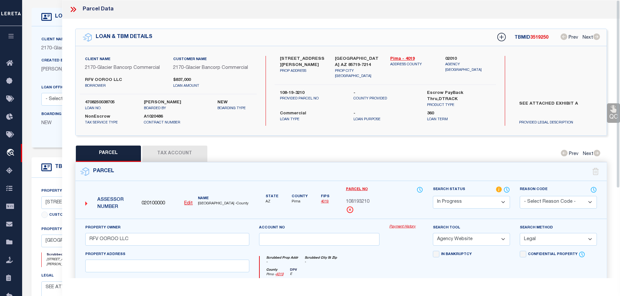
click at [182, 154] on button "Tax Account" at bounding box center [174, 154] width 65 height 16
select select "100"
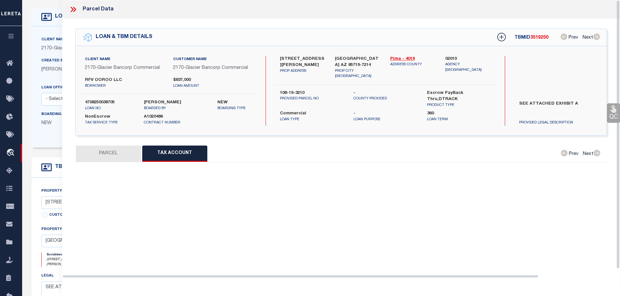
select select "100"
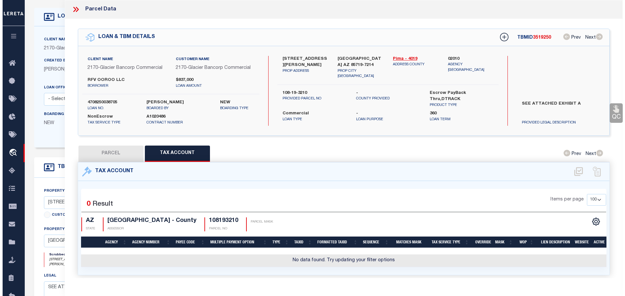
scroll to position [14, 0]
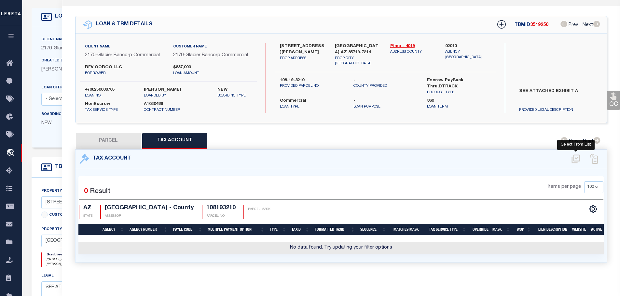
click at [578, 155] on icon at bounding box center [576, 159] width 11 height 10
select select "100"
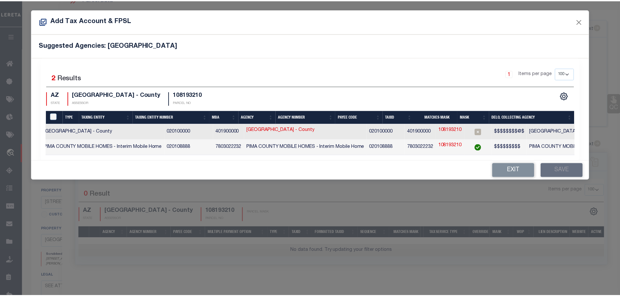
scroll to position [0, 0]
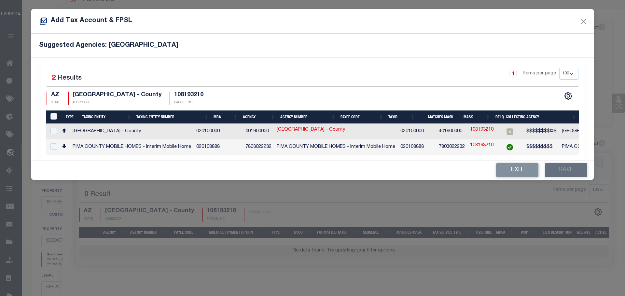
click at [174, 94] on h4 "108193210" at bounding box center [188, 95] width 29 height 7
copy h4 "108193210"
click at [584, 24] on button "Close" at bounding box center [583, 21] width 8 height 8
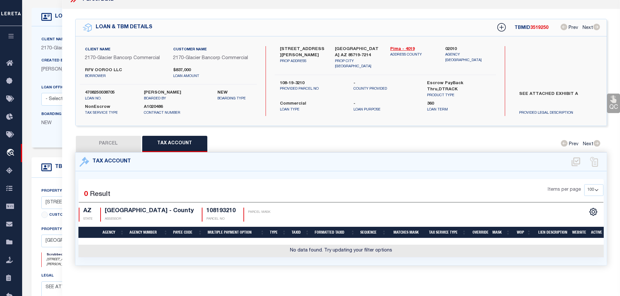
click at [206, 208] on h4 "108193210" at bounding box center [220, 211] width 29 height 7
copy h4 "108193210"
click at [94, 144] on button "PARCEL" at bounding box center [108, 144] width 65 height 16
select select "AS"
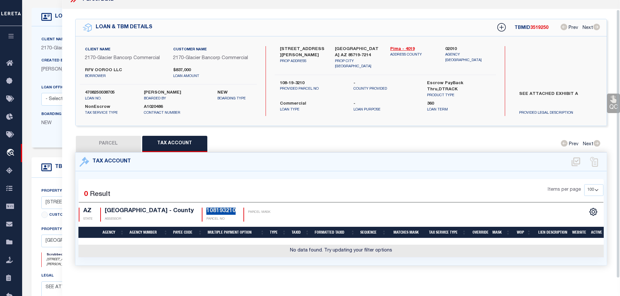
select select
checkbox input "false"
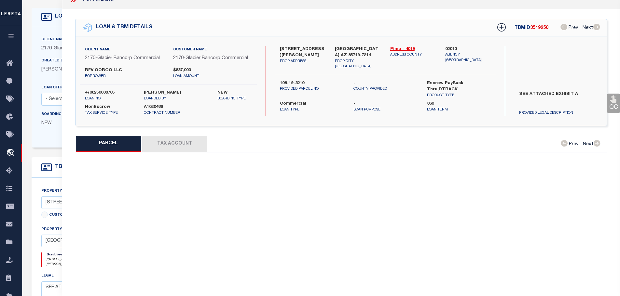
select select "IP"
type input "RFV OOROO LLC"
select select "AGW"
select select "LEG"
type textarea "RIVERFRONT VILLAGE BLOCKS 1-3 SQ20222270731 BLK 3"
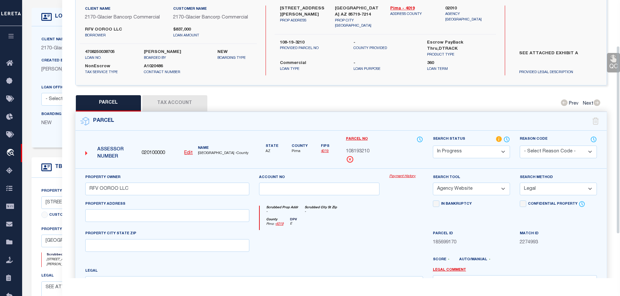
scroll to position [68, 0]
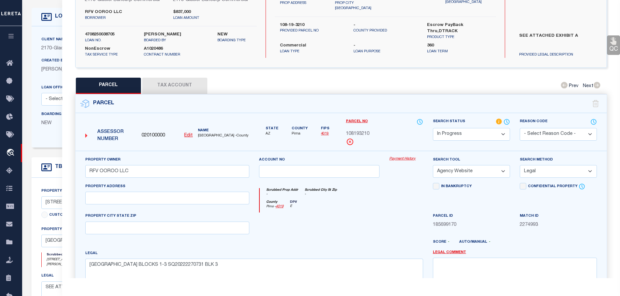
click at [169, 82] on button "Tax Account" at bounding box center [174, 86] width 65 height 16
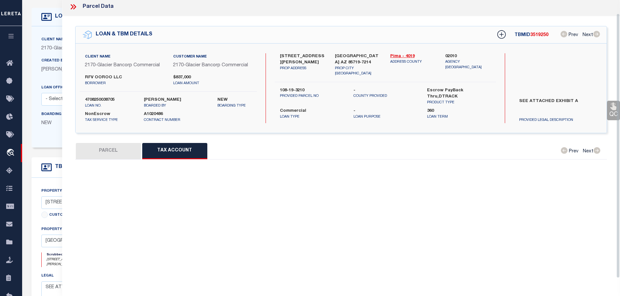
select select "100"
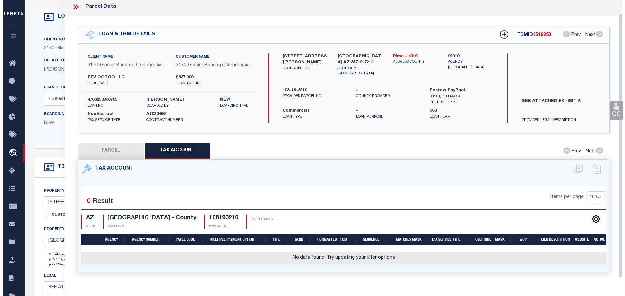
scroll to position [14, 0]
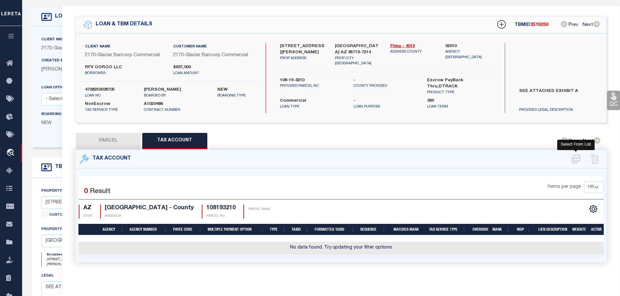
click at [578, 155] on icon at bounding box center [576, 159] width 11 height 10
select select "100"
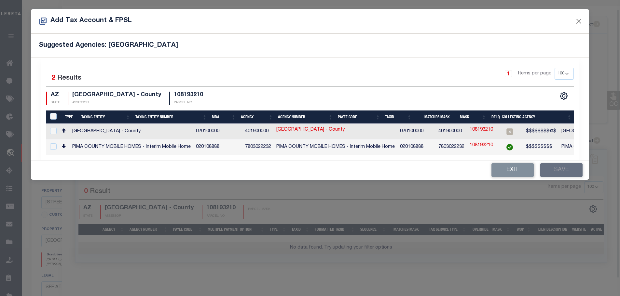
scroll to position [10, 0]
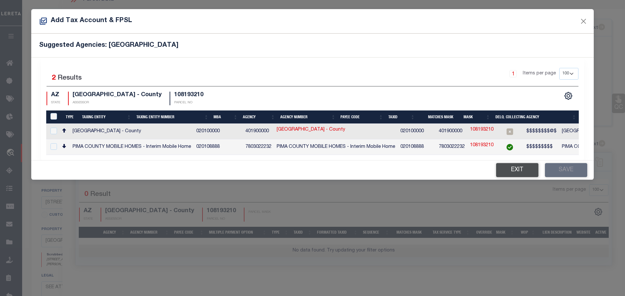
click at [518, 177] on button "Exit" at bounding box center [517, 170] width 42 height 14
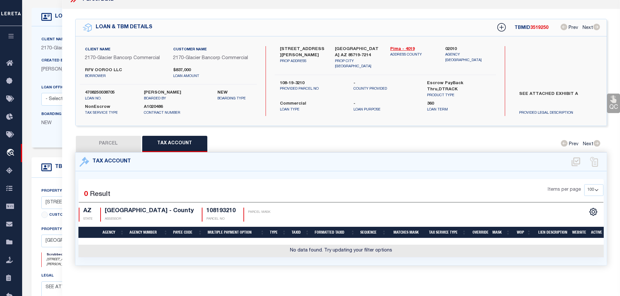
click at [105, 140] on button "PARCEL" at bounding box center [108, 144] width 65 height 16
select select "AS"
select select
checkbox input "false"
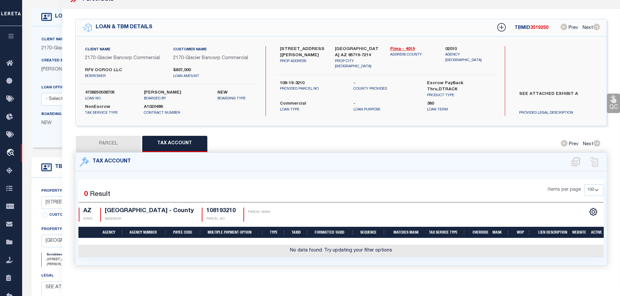
checkbox input "false"
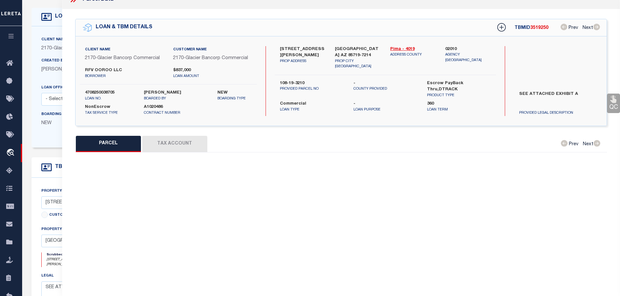
select select "IP"
type input "RFV OOROO LLC"
select select "AGW"
select select "LEG"
type textarea "RIVERFRONT VILLAGE BLOCKS 1-3 SQ20222270731 BLK 3"
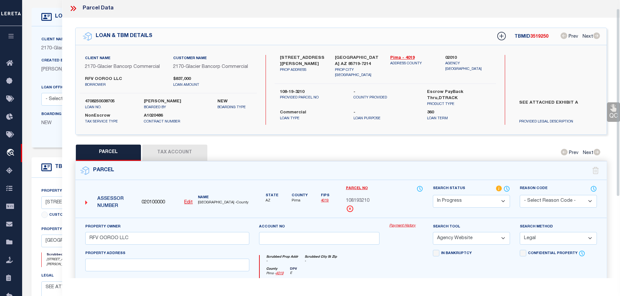
scroll to position [0, 0]
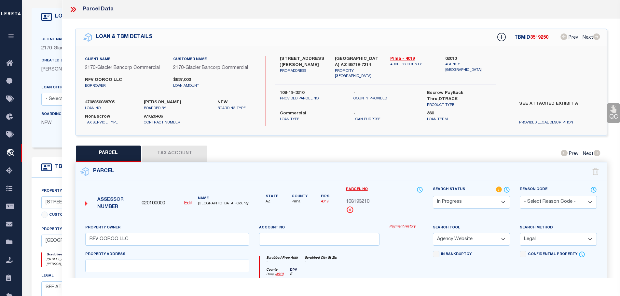
click at [73, 8] on icon at bounding box center [73, 9] width 8 height 8
